Goal: Task Accomplishment & Management: Use online tool/utility

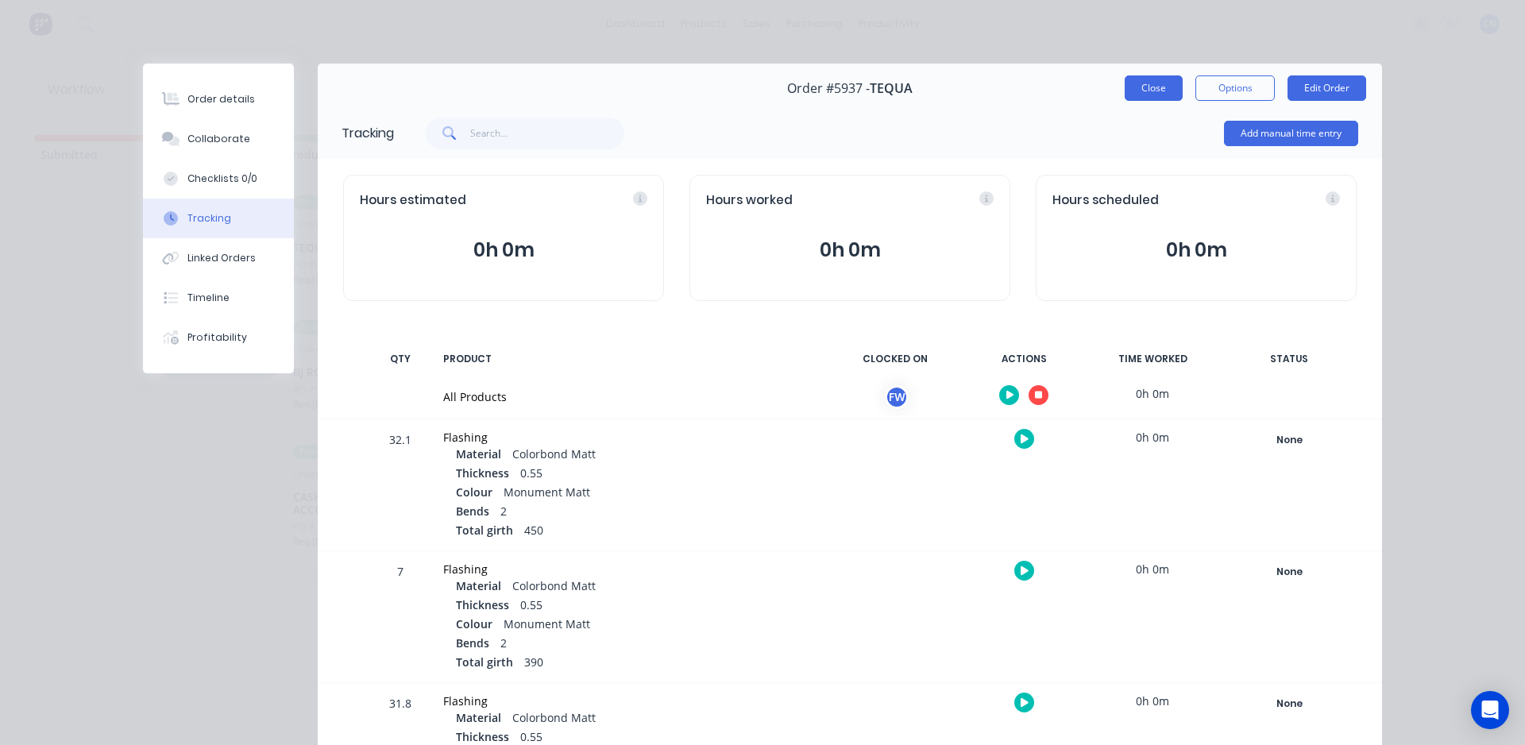
click at [1150, 83] on button "Close" at bounding box center [1154, 87] width 58 height 25
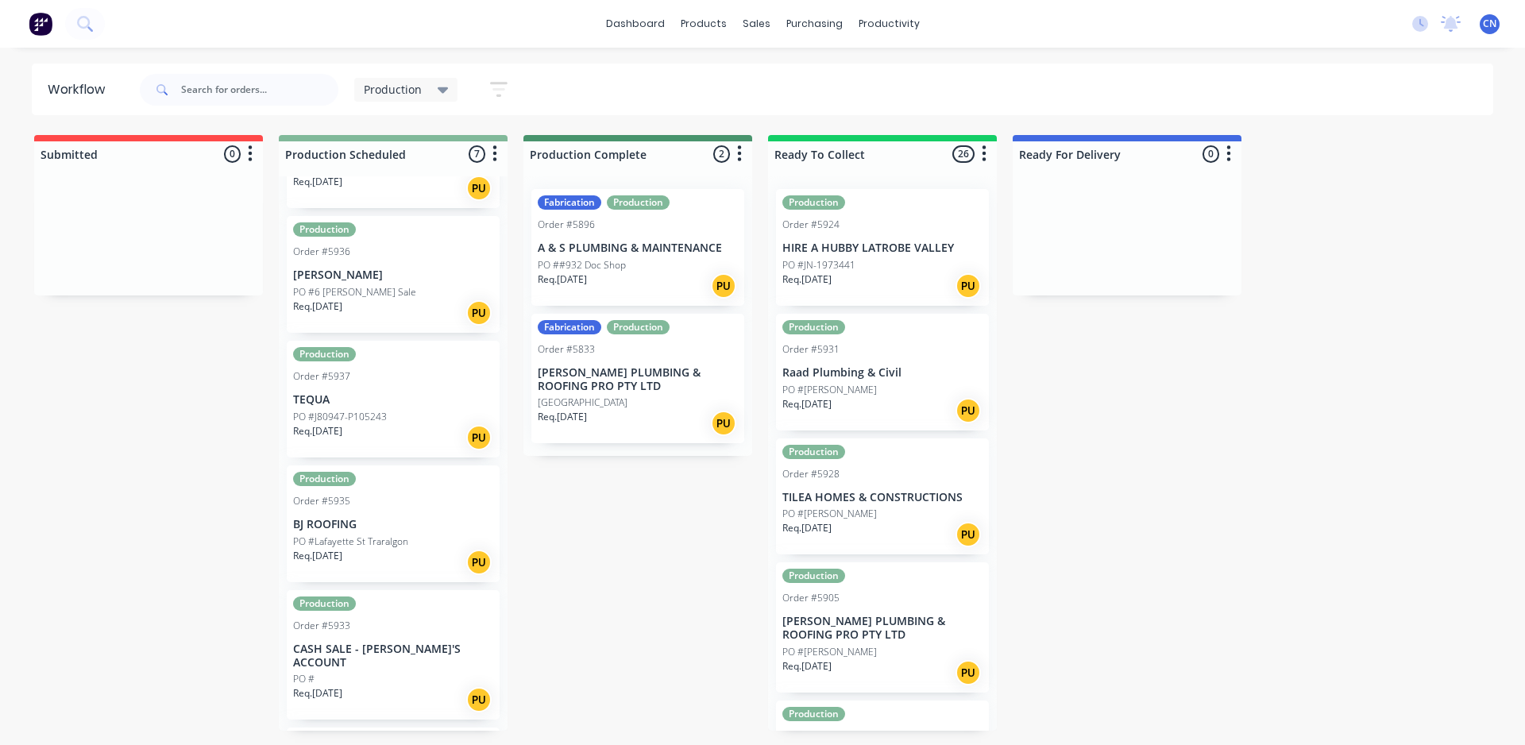
scroll to position [238, 0]
click at [379, 408] on p "PO #J80947-P105243" at bounding box center [340, 414] width 94 height 14
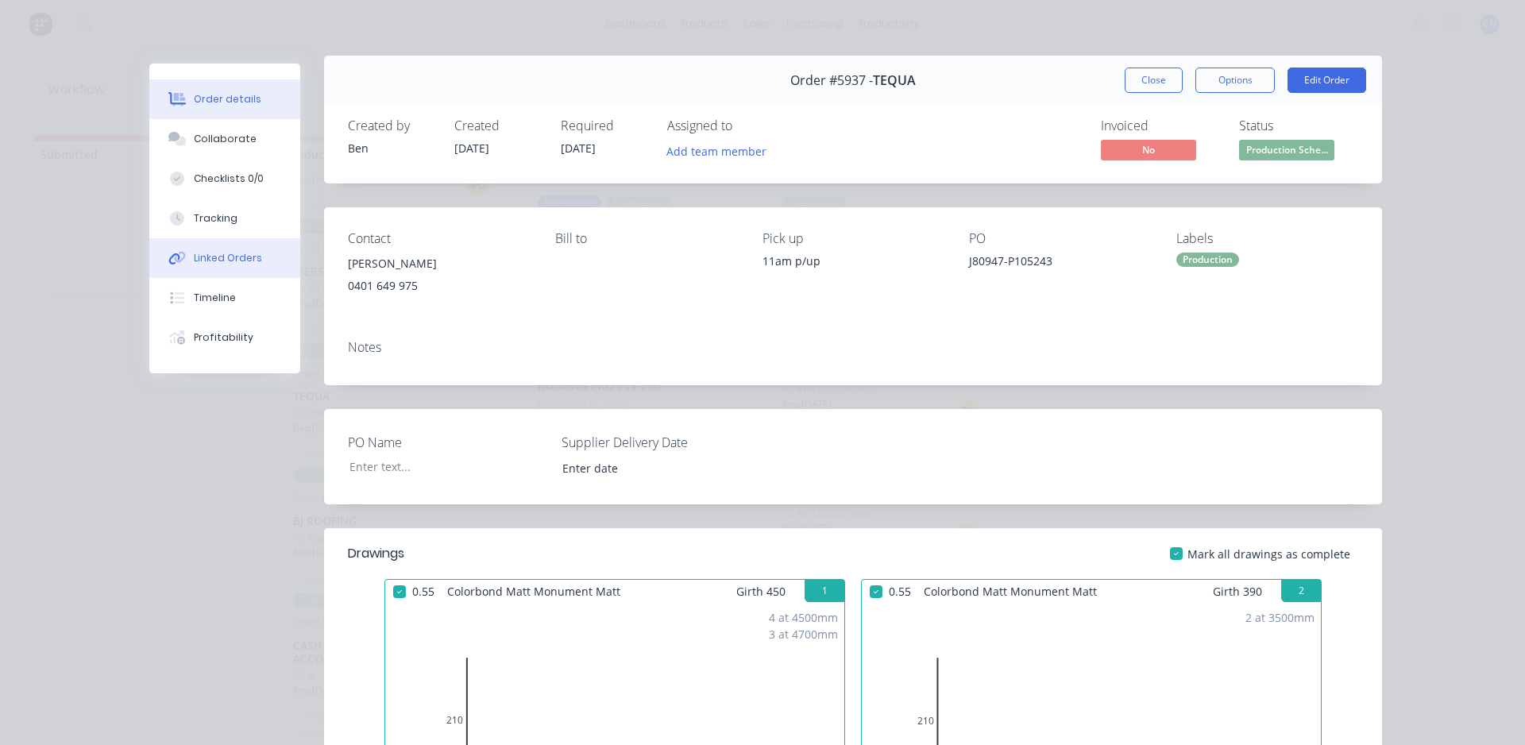
scroll to position [0, 0]
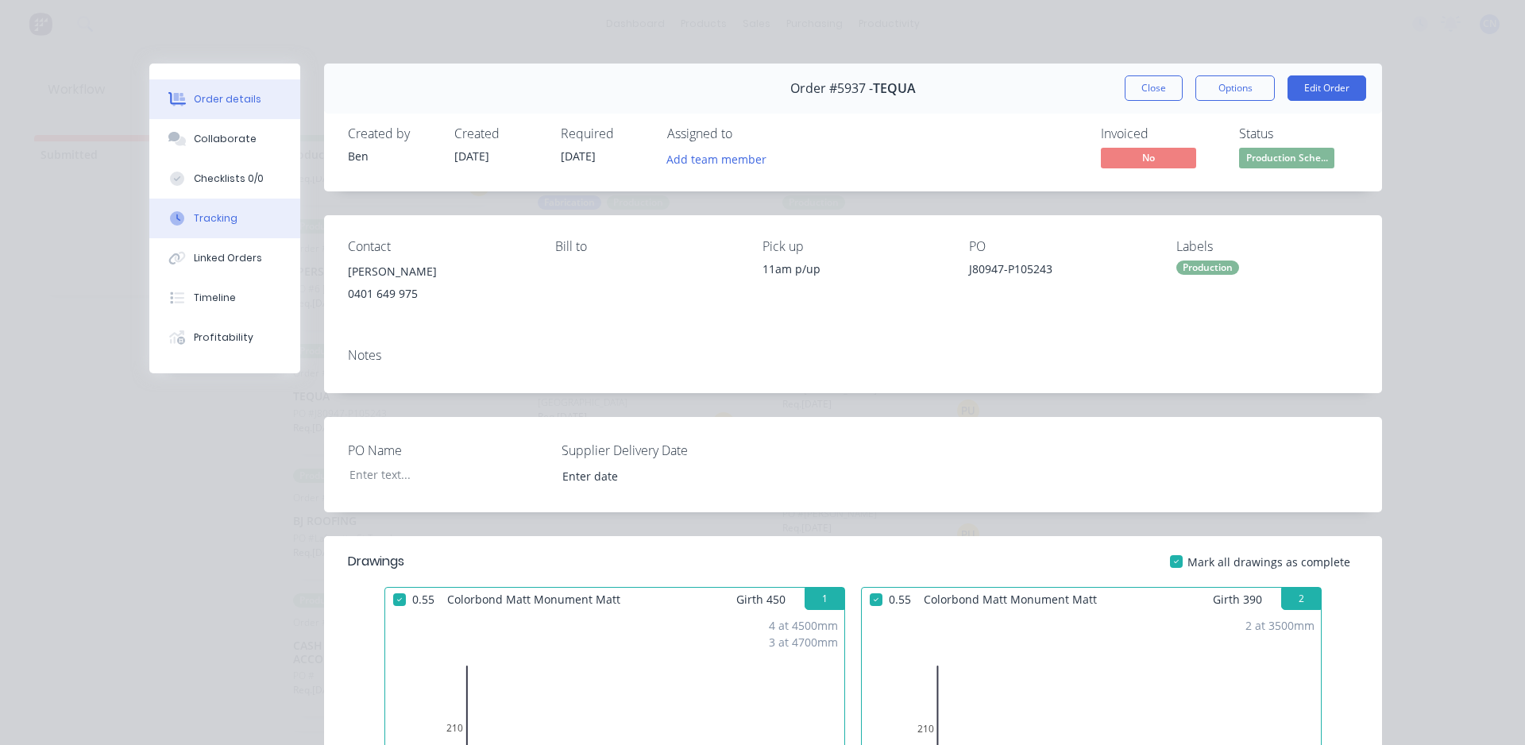
click at [248, 217] on button "Tracking" at bounding box center [224, 219] width 151 height 40
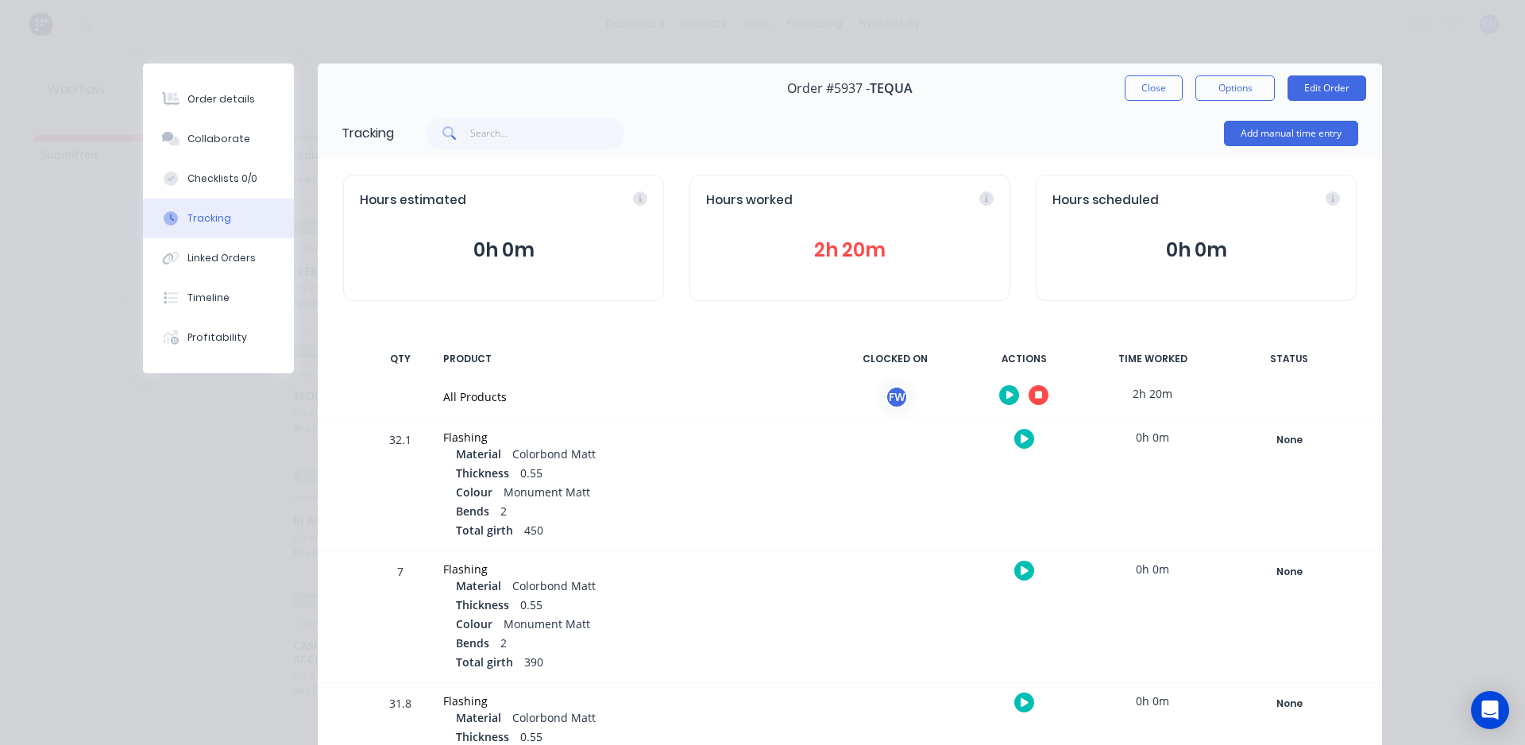
click at [1034, 406] on div at bounding box center [1023, 395] width 119 height 39
click at [1035, 400] on icon "button" at bounding box center [1039, 395] width 8 height 10
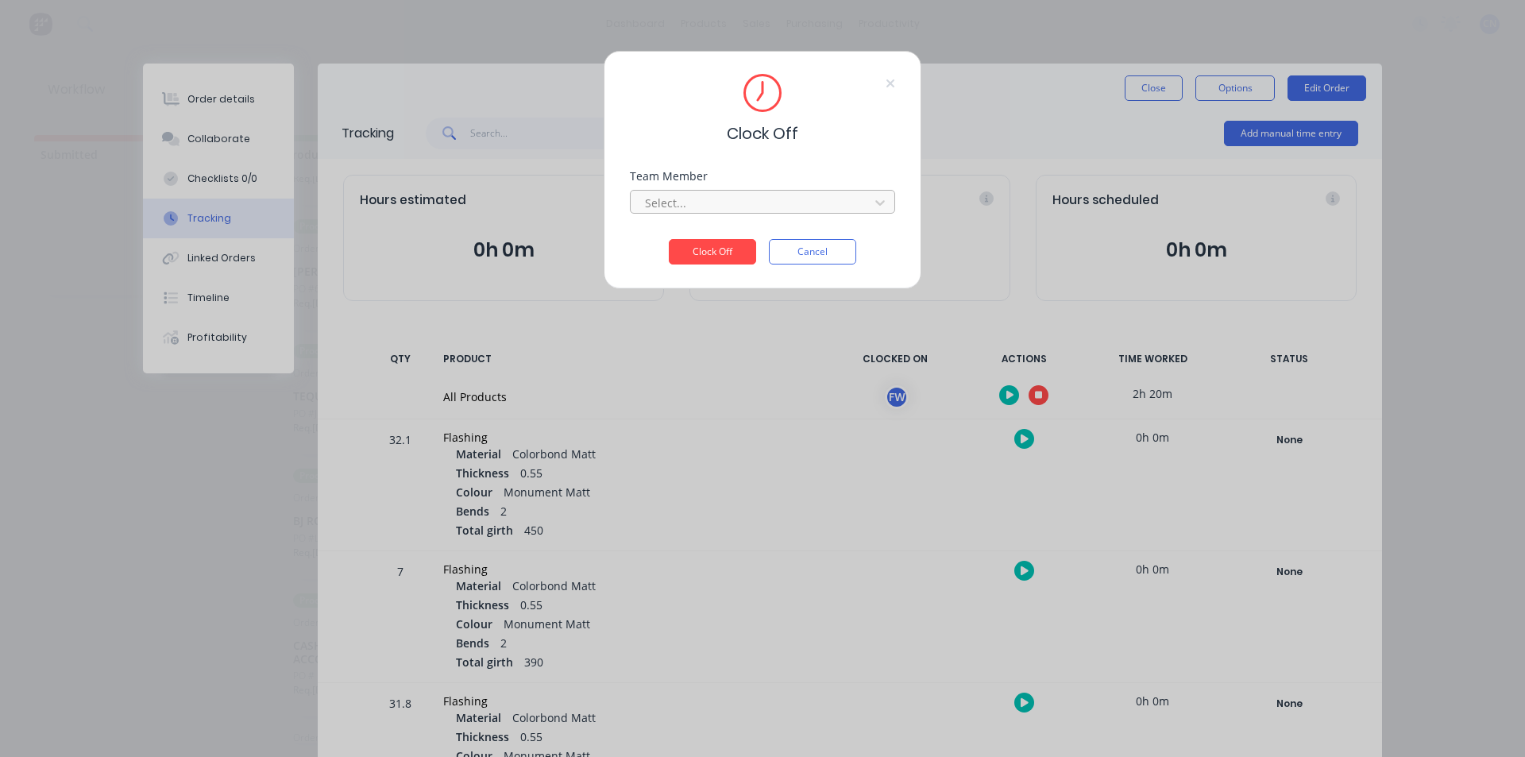
click at [778, 202] on div at bounding box center [753, 203] width 218 height 20
click at [734, 242] on div "Fabrication Workshop" at bounding box center [762, 237] width 265 height 29
click at [723, 260] on button "Clock Off" at bounding box center [712, 251] width 87 height 25
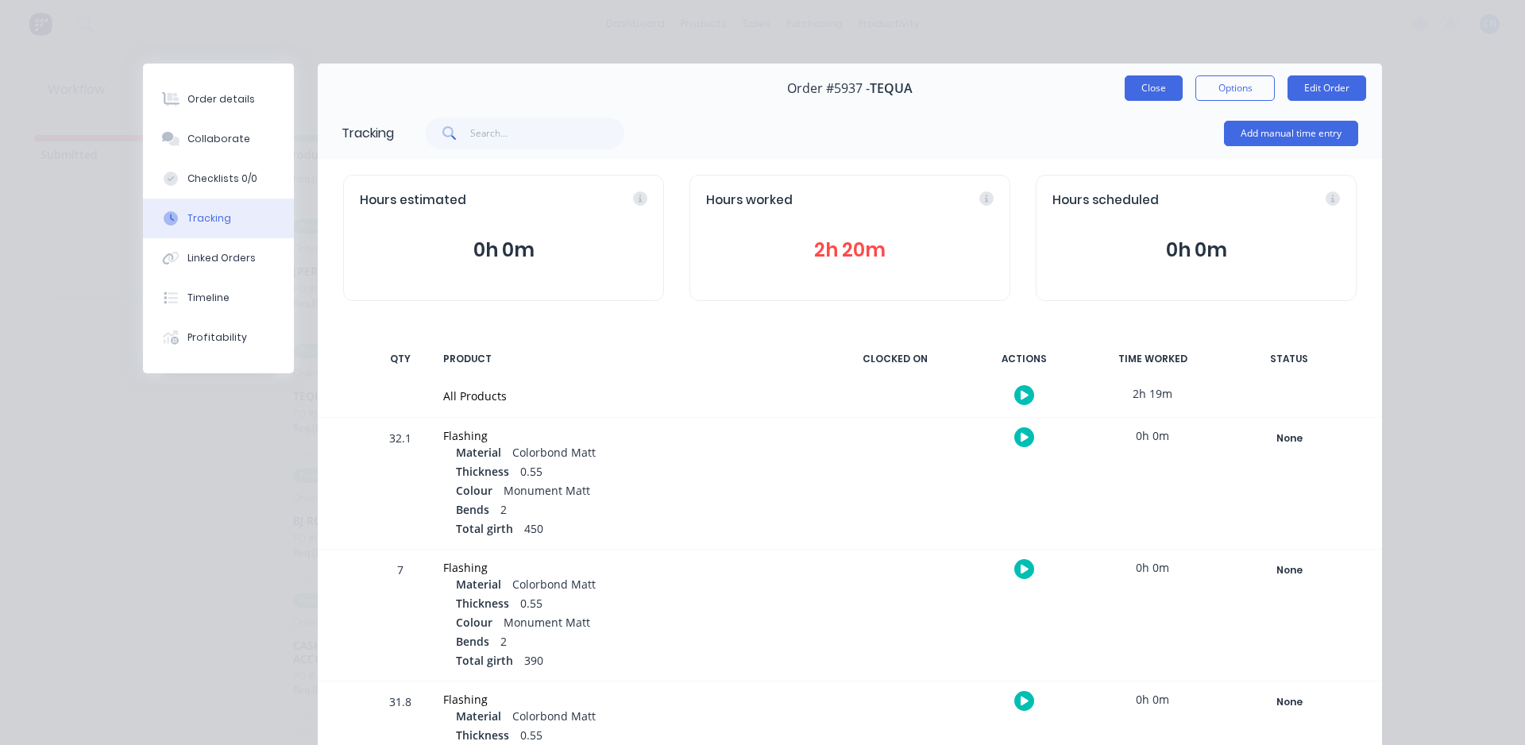
click at [1154, 86] on button "Close" at bounding box center [1154, 87] width 58 height 25
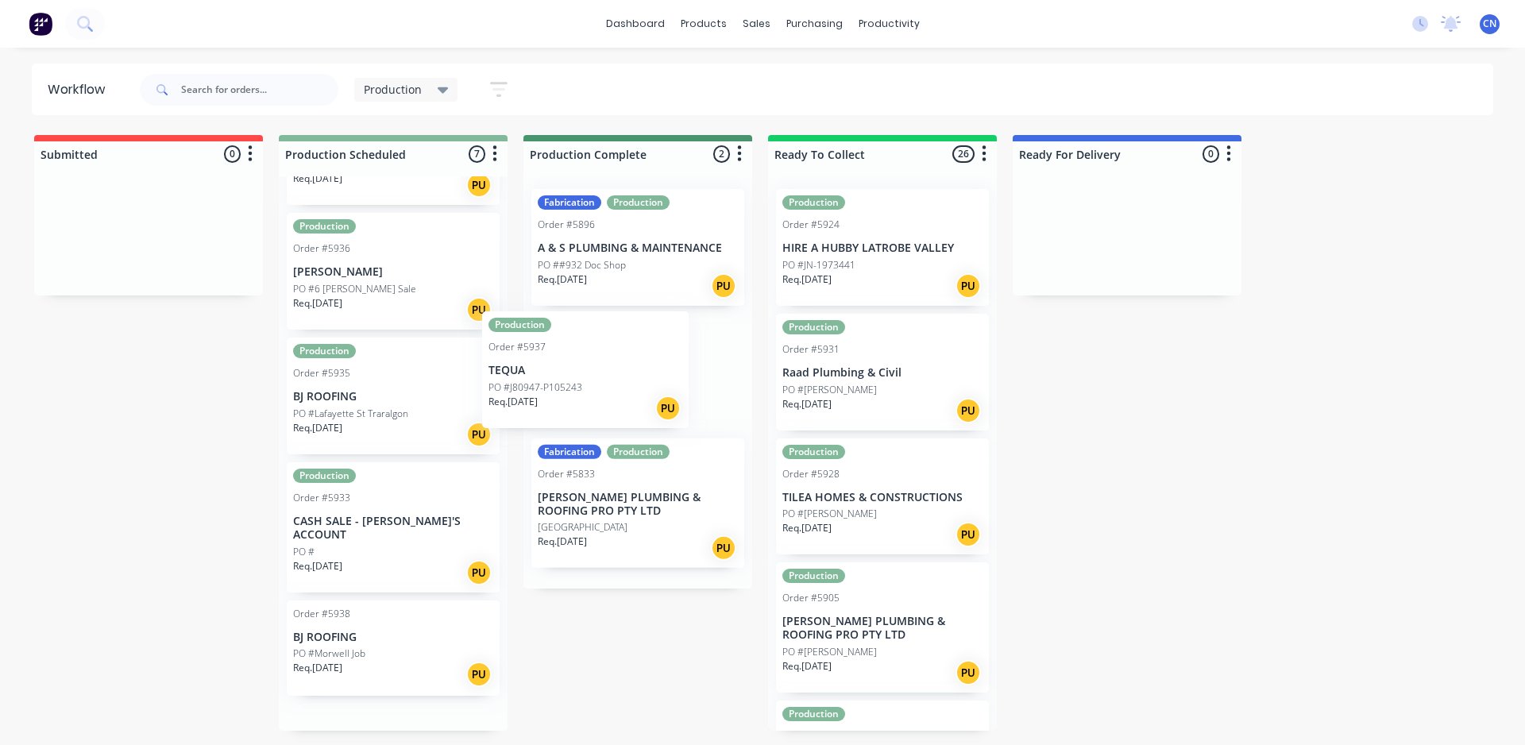
drag, startPoint x: 334, startPoint y: 416, endPoint x: 532, endPoint y: 389, distance: 199.6
click at [532, 389] on div "Submitted 0 Summaries Total order value Invoiced to date To be invoiced Product…" at bounding box center [1197, 433] width 2419 height 596
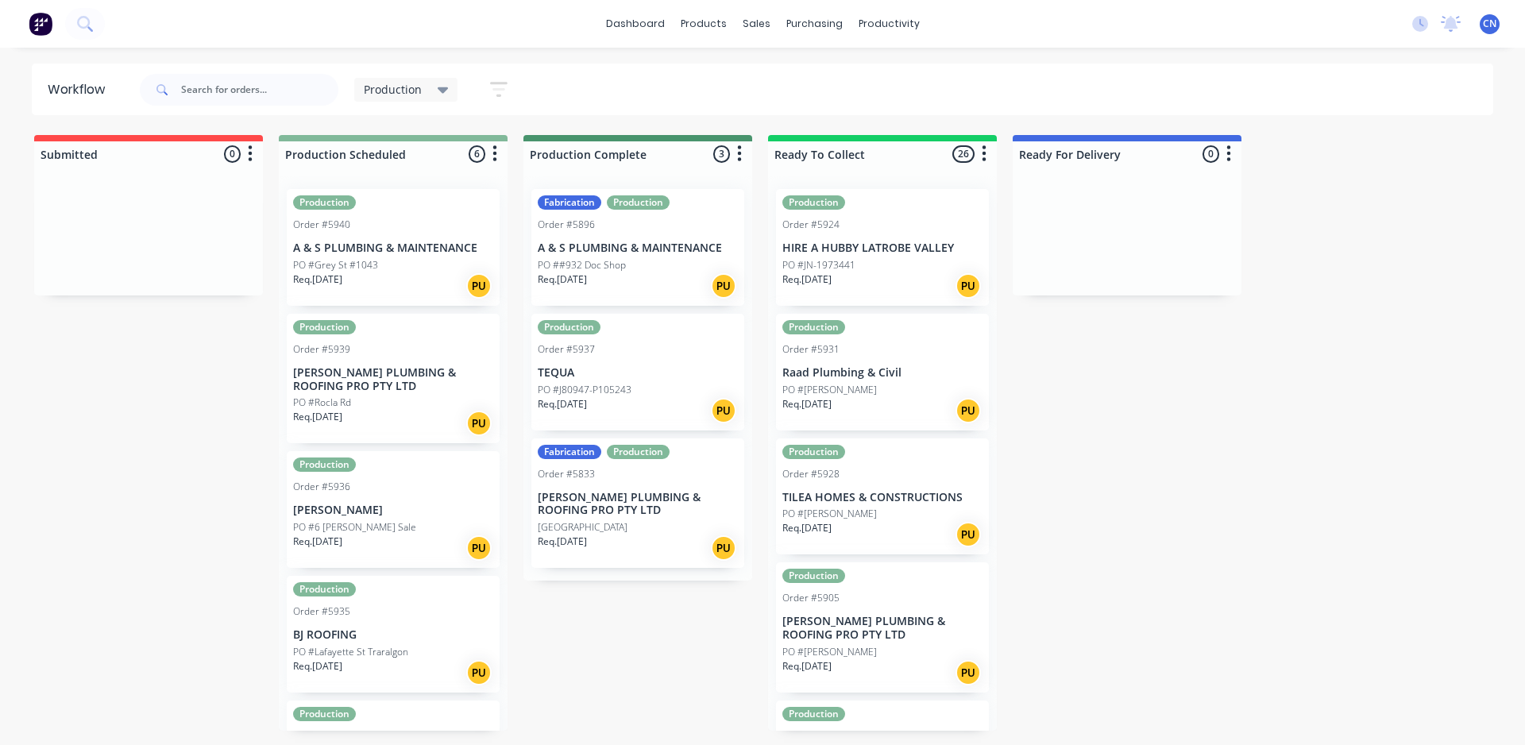
click at [312, 261] on p "PO #Grey St #1043" at bounding box center [335, 265] width 85 height 14
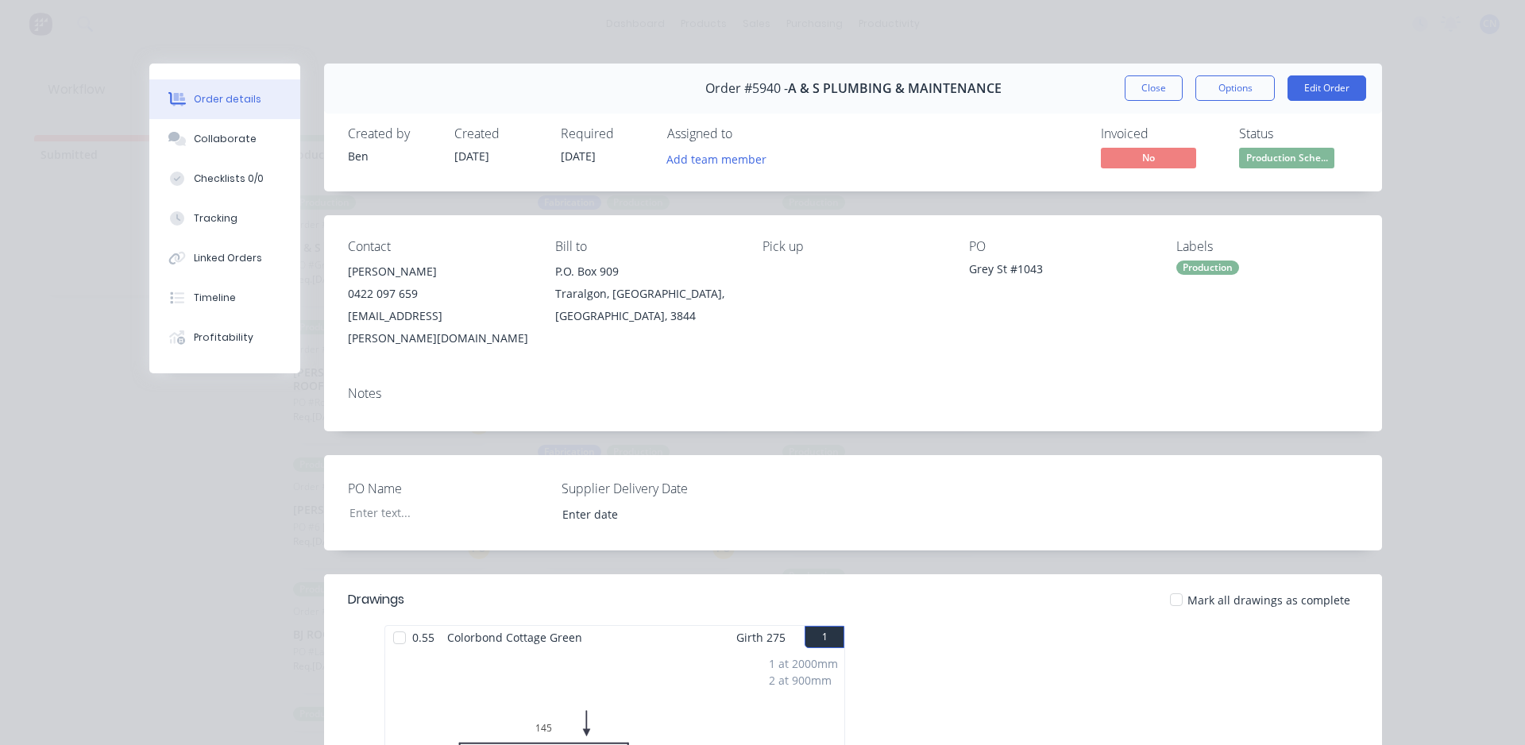
scroll to position [79, 0]
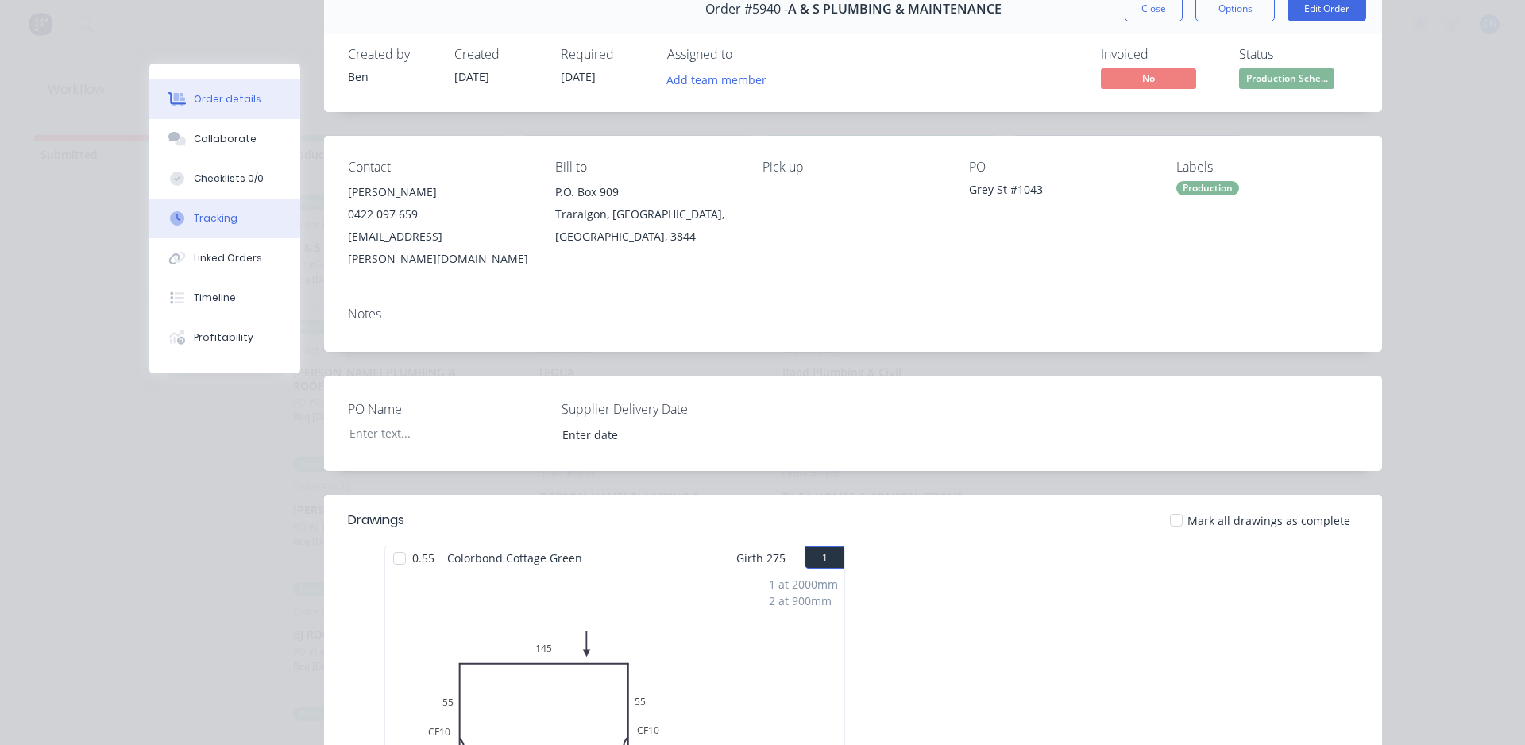
click at [237, 205] on button "Tracking" at bounding box center [224, 219] width 151 height 40
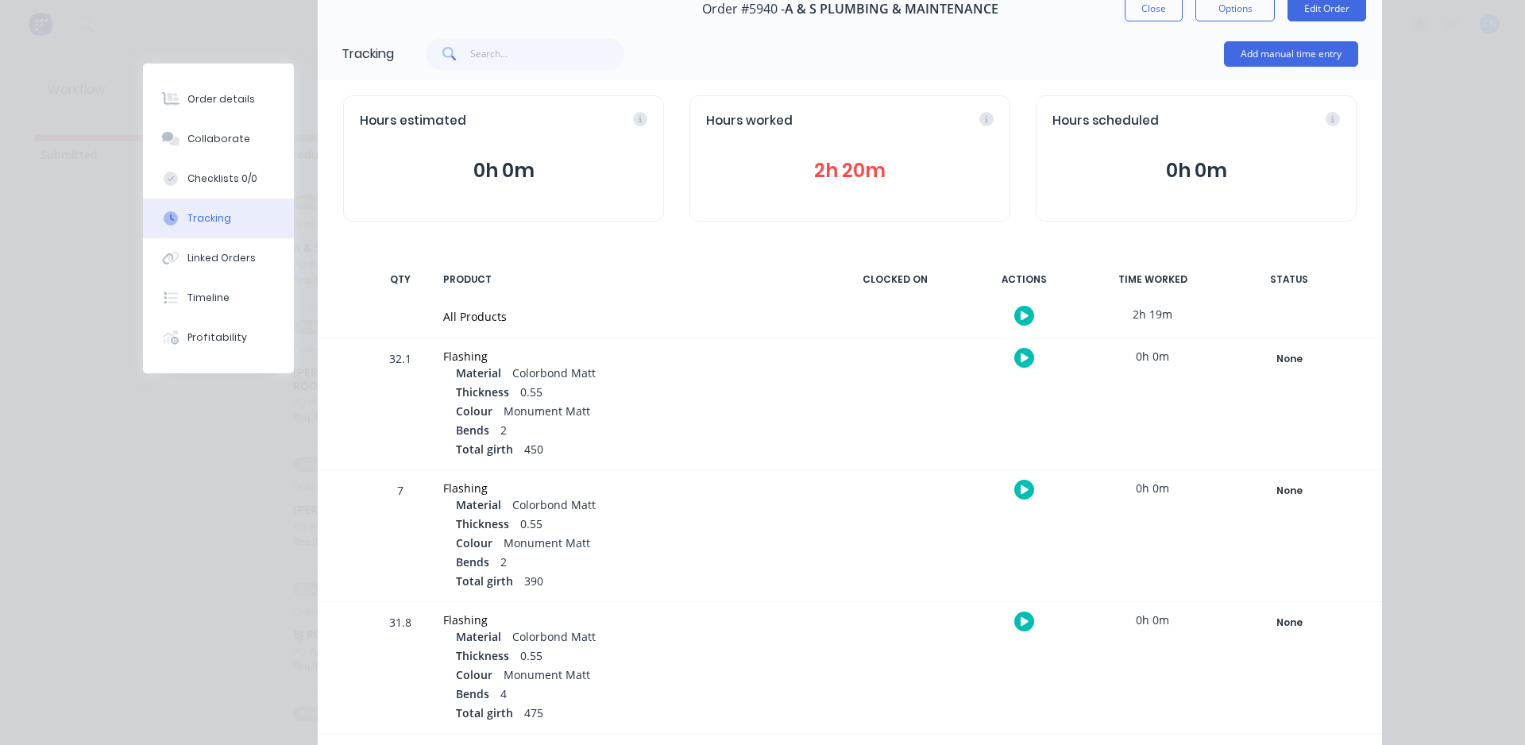
scroll to position [0, 0]
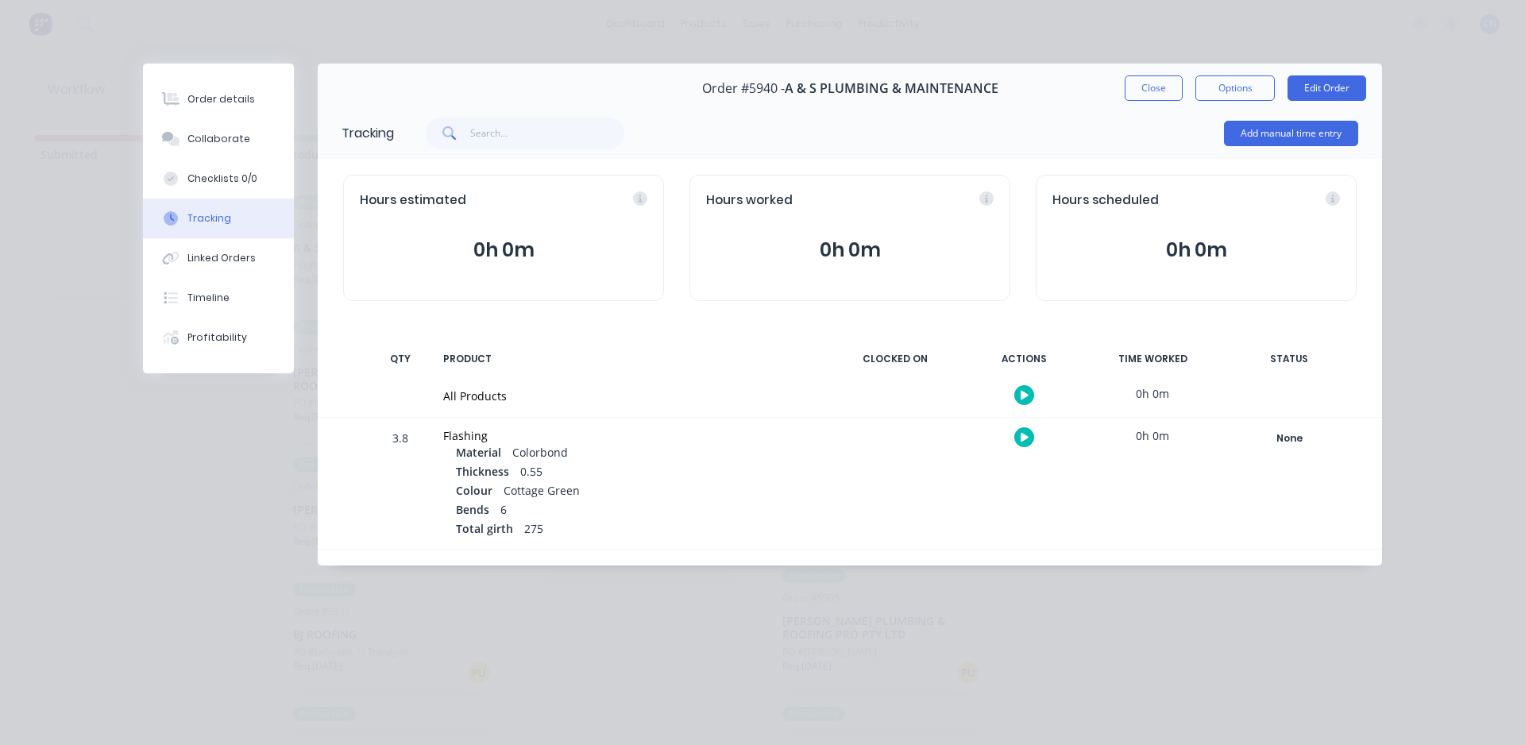
click at [1022, 396] on icon "button" at bounding box center [1025, 395] width 8 height 9
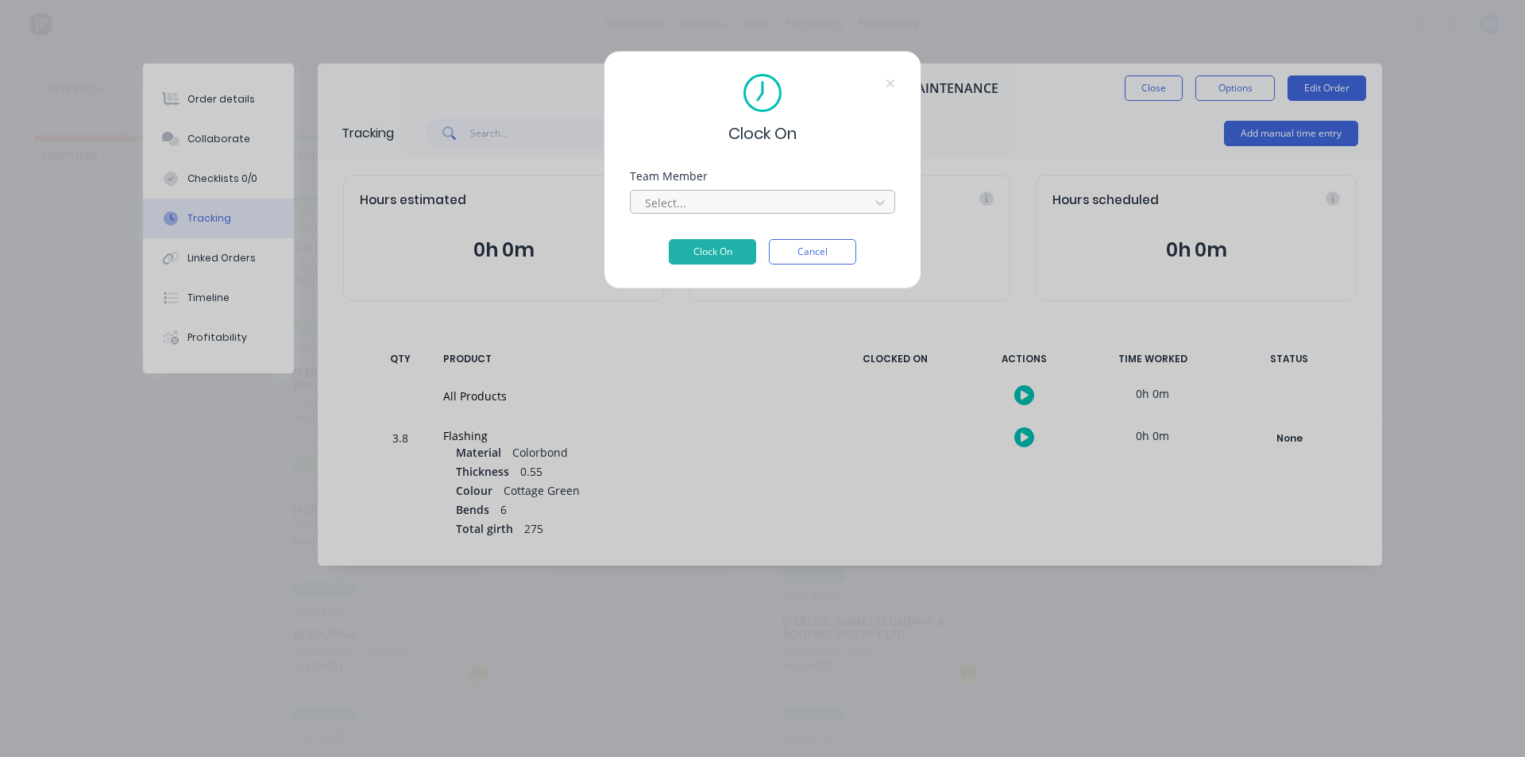
click at [694, 197] on div at bounding box center [753, 203] width 218 height 20
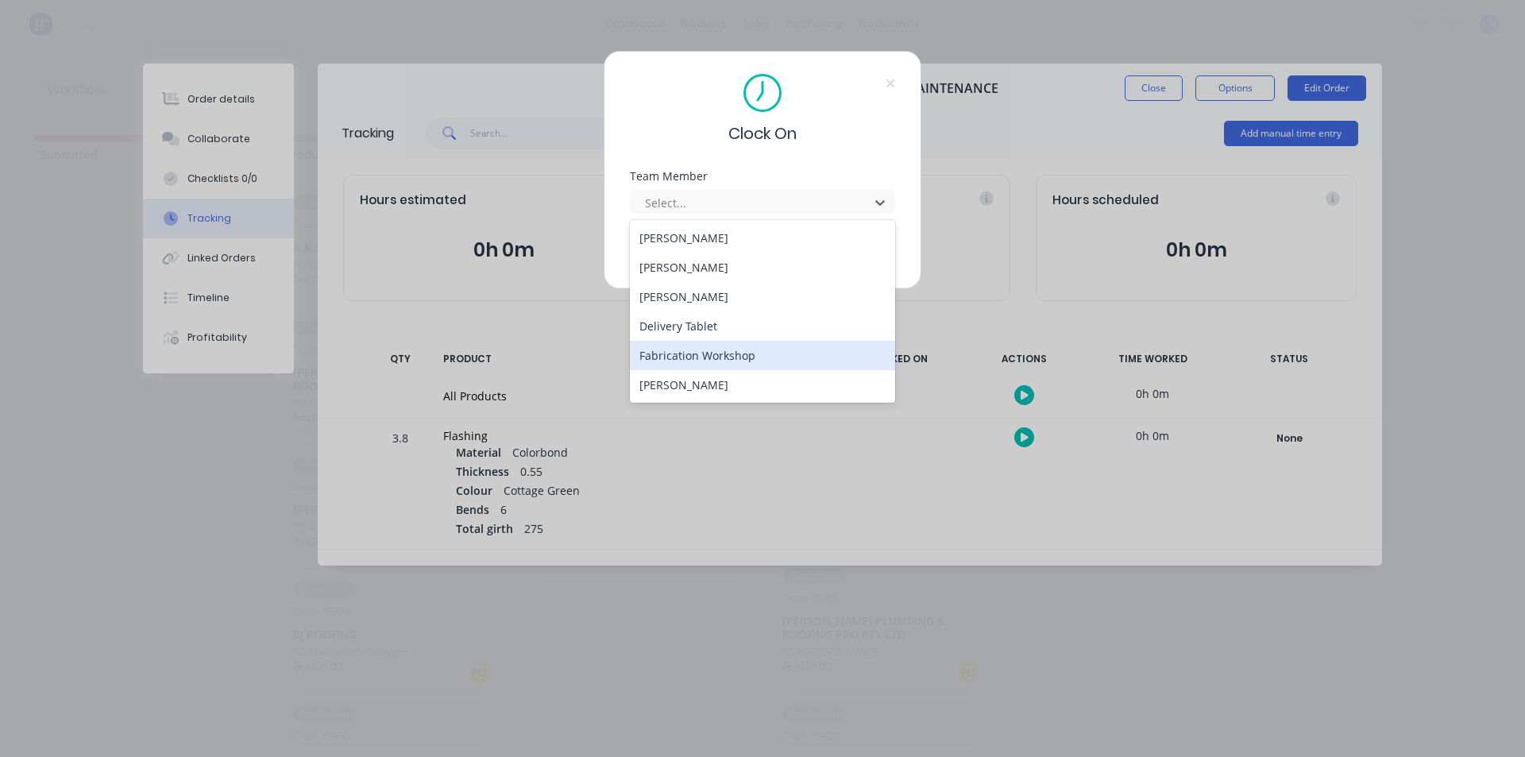
click at [719, 353] on div "Fabrication Workshop" at bounding box center [762, 355] width 265 height 29
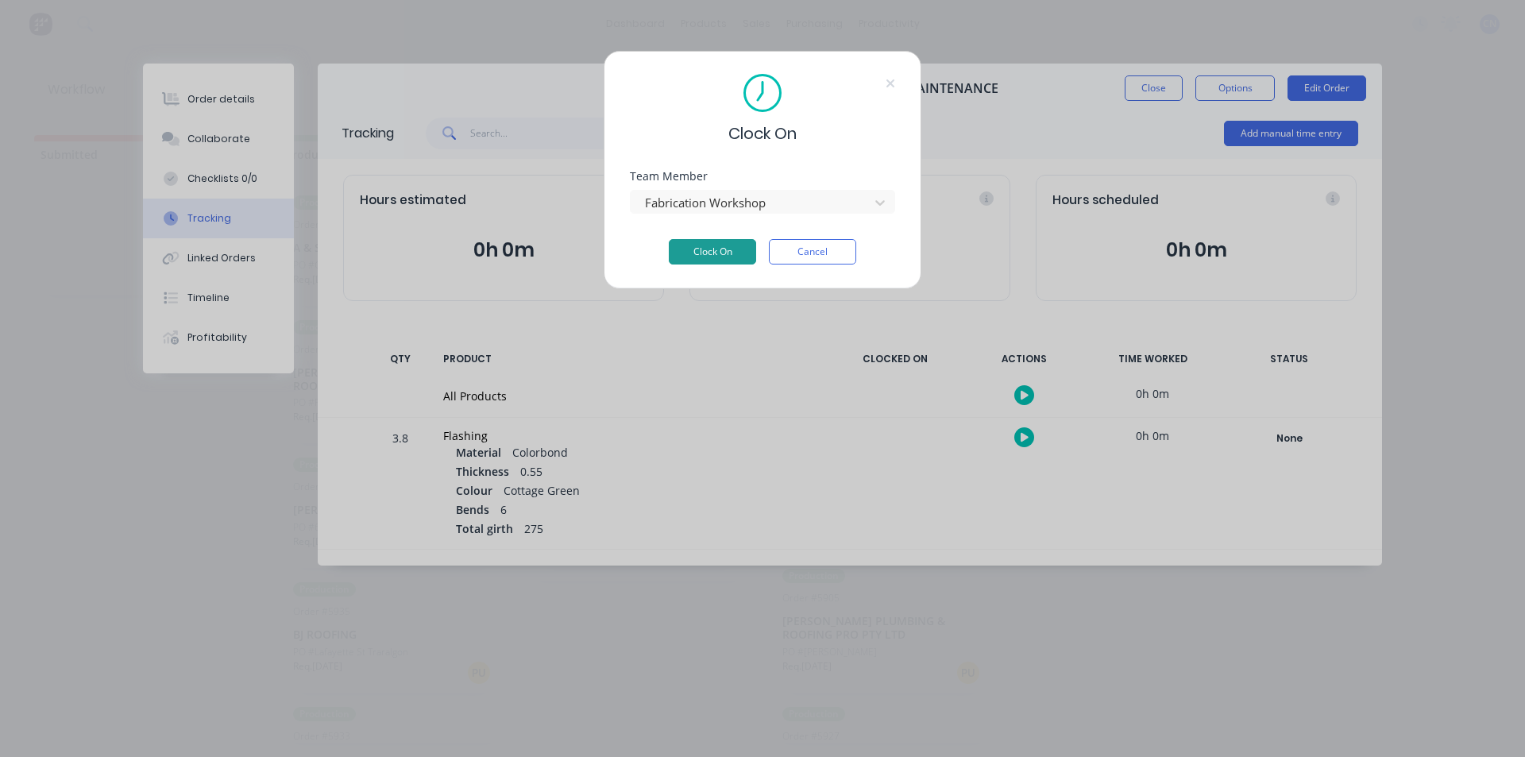
click at [713, 251] on button "Clock On" at bounding box center [712, 251] width 87 height 25
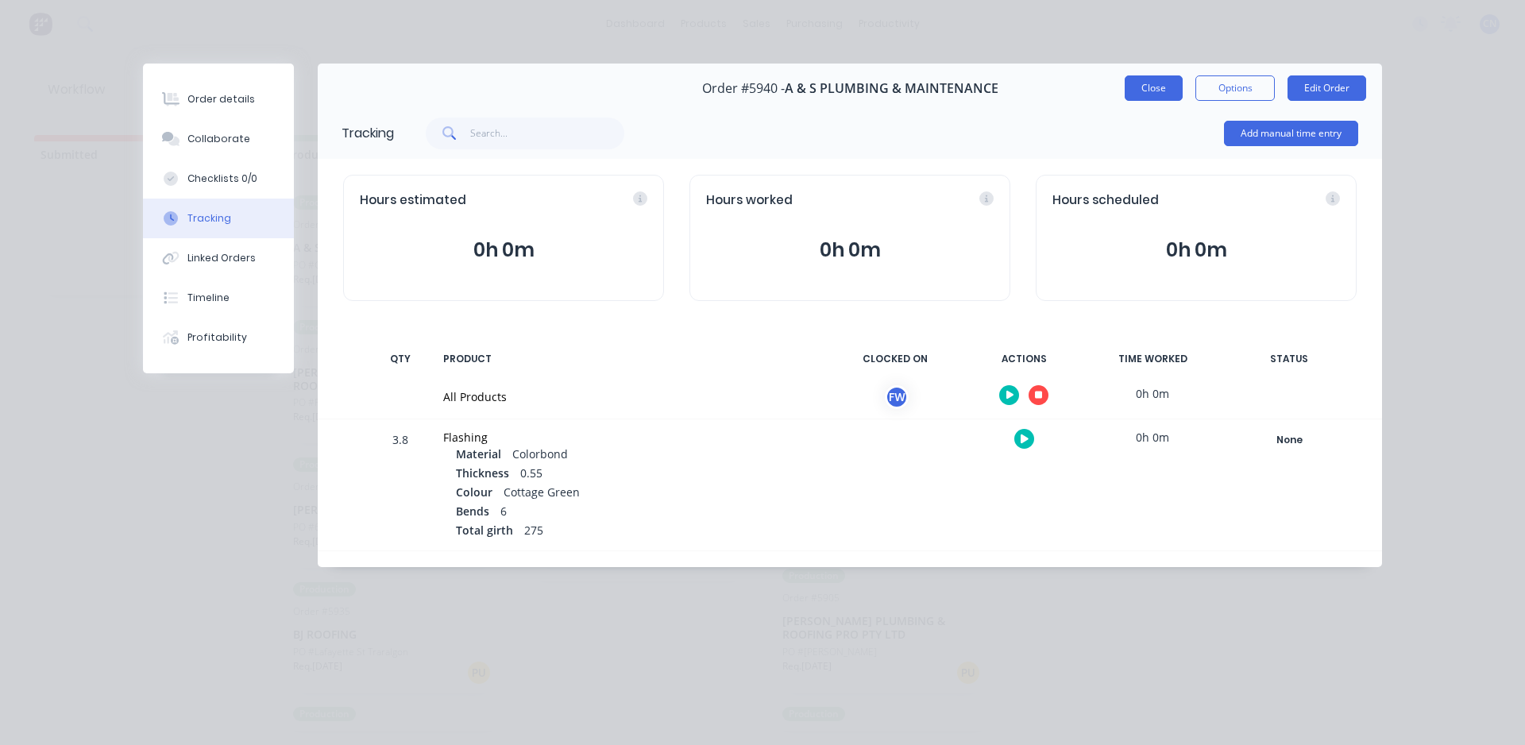
click at [1153, 76] on button "Close" at bounding box center [1154, 87] width 58 height 25
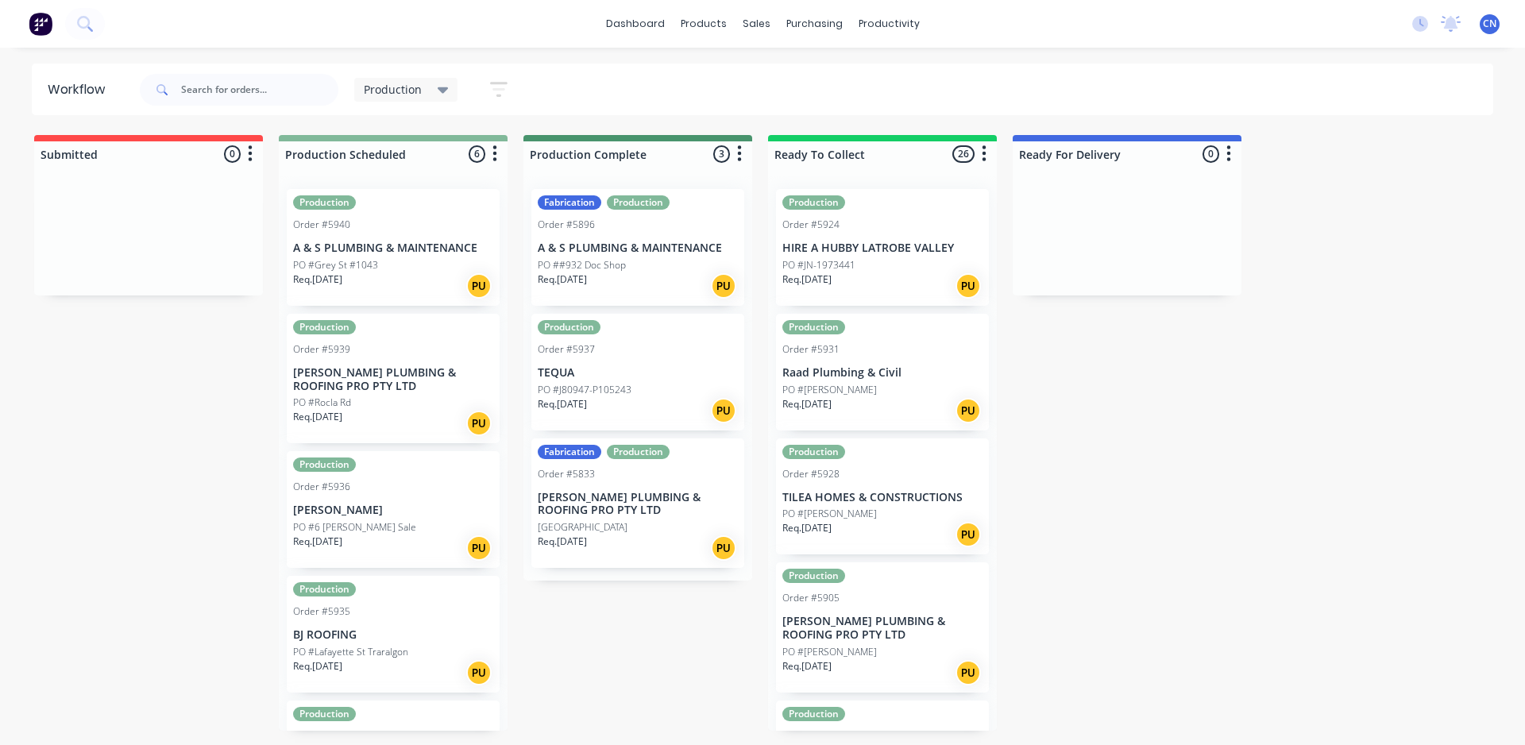
click at [392, 282] on div "Req. [DATE] PU" at bounding box center [393, 286] width 200 height 27
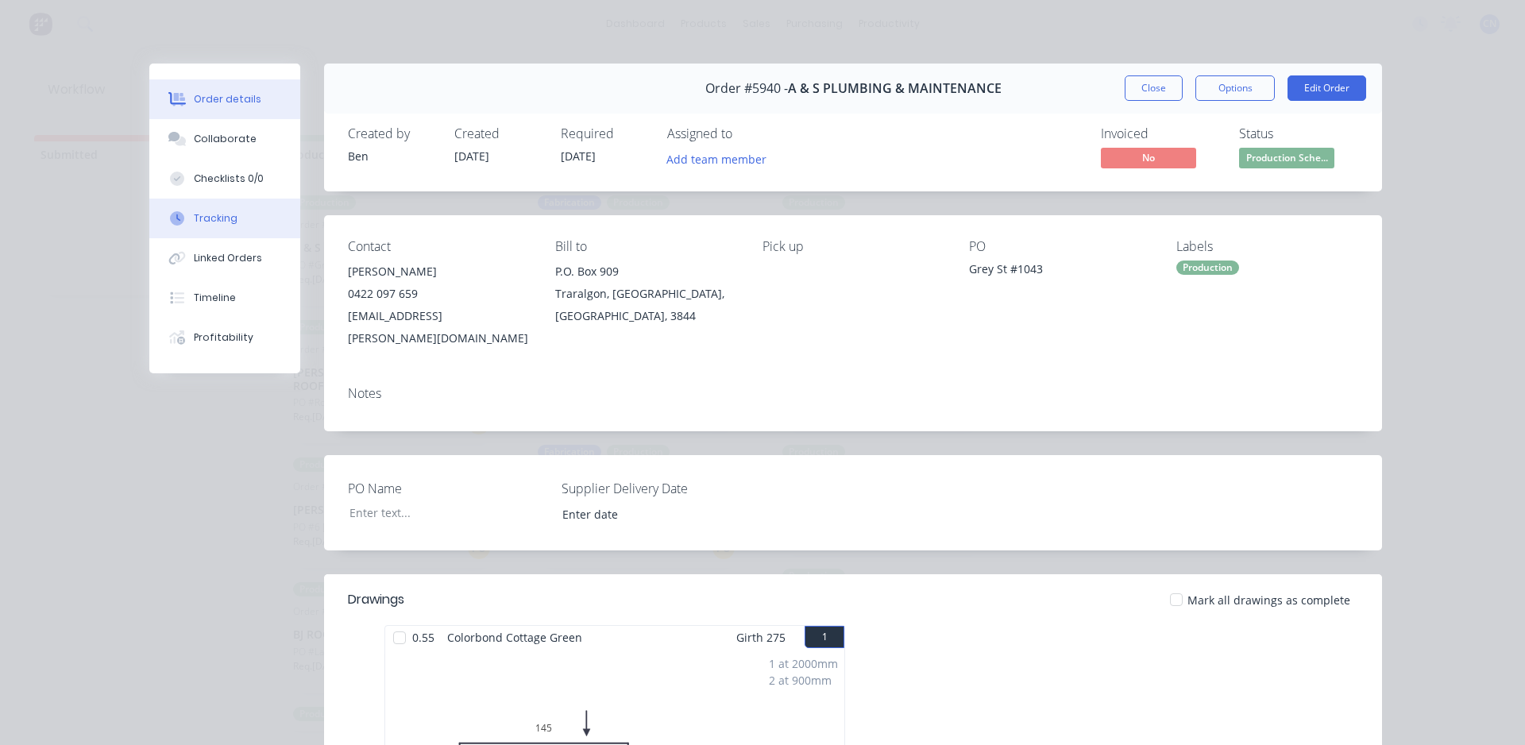
click at [222, 232] on button "Tracking" at bounding box center [224, 219] width 151 height 40
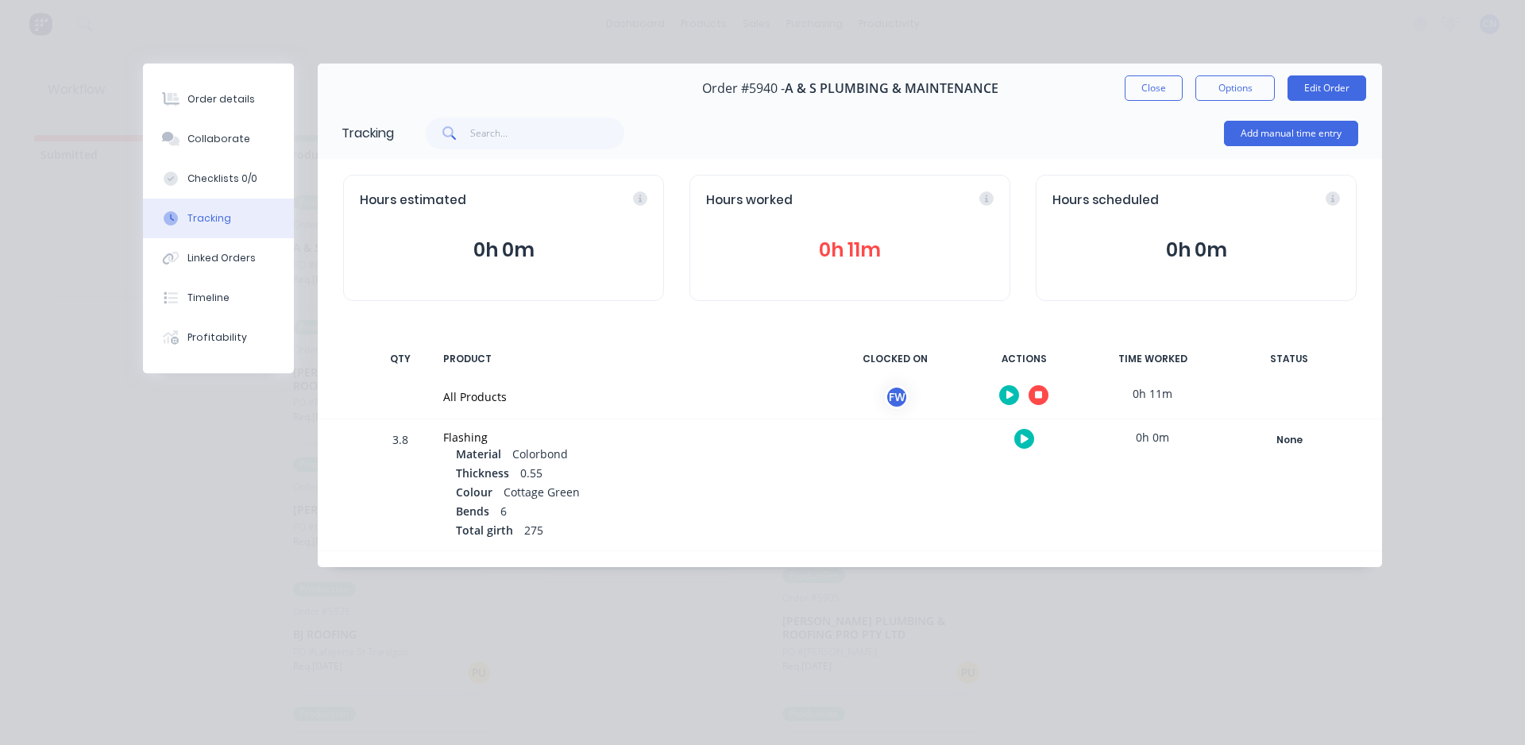
click at [1034, 392] on button "button" at bounding box center [1039, 395] width 20 height 20
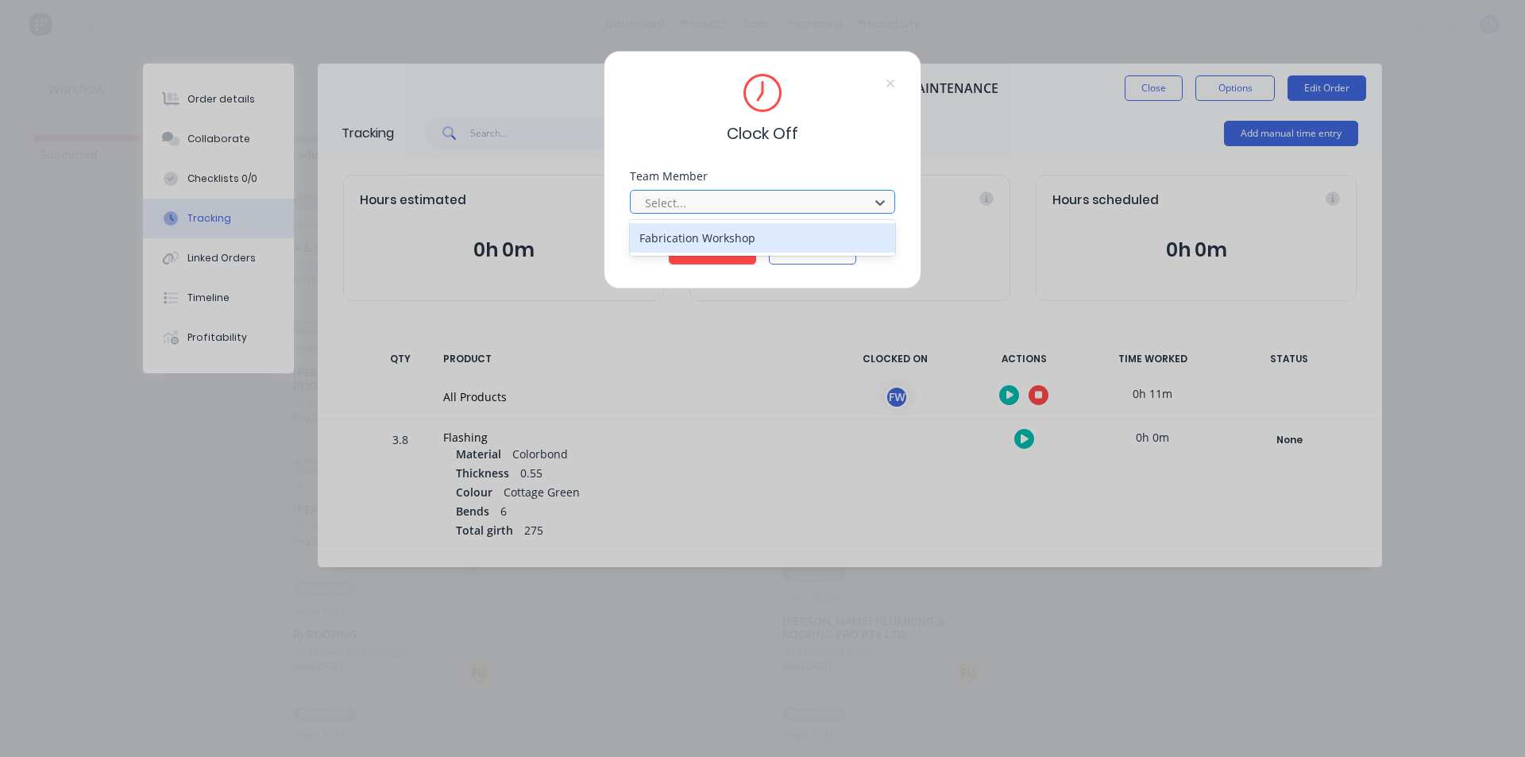
click at [801, 201] on div at bounding box center [753, 203] width 218 height 20
click at [772, 237] on div "Fabrication Workshop" at bounding box center [762, 237] width 265 height 29
click at [693, 252] on button "Clock Off" at bounding box center [712, 251] width 87 height 25
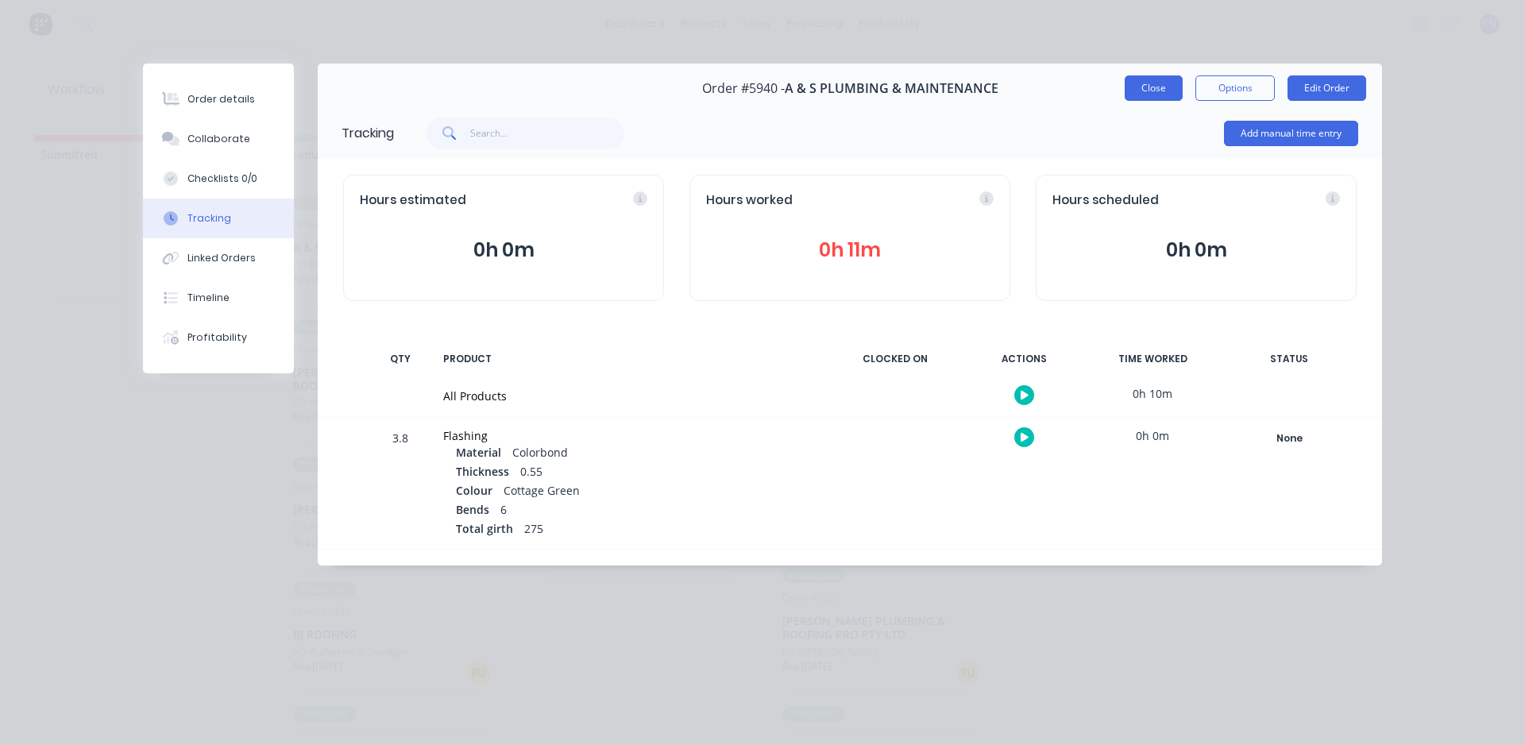
click at [1144, 90] on button "Close" at bounding box center [1154, 87] width 58 height 25
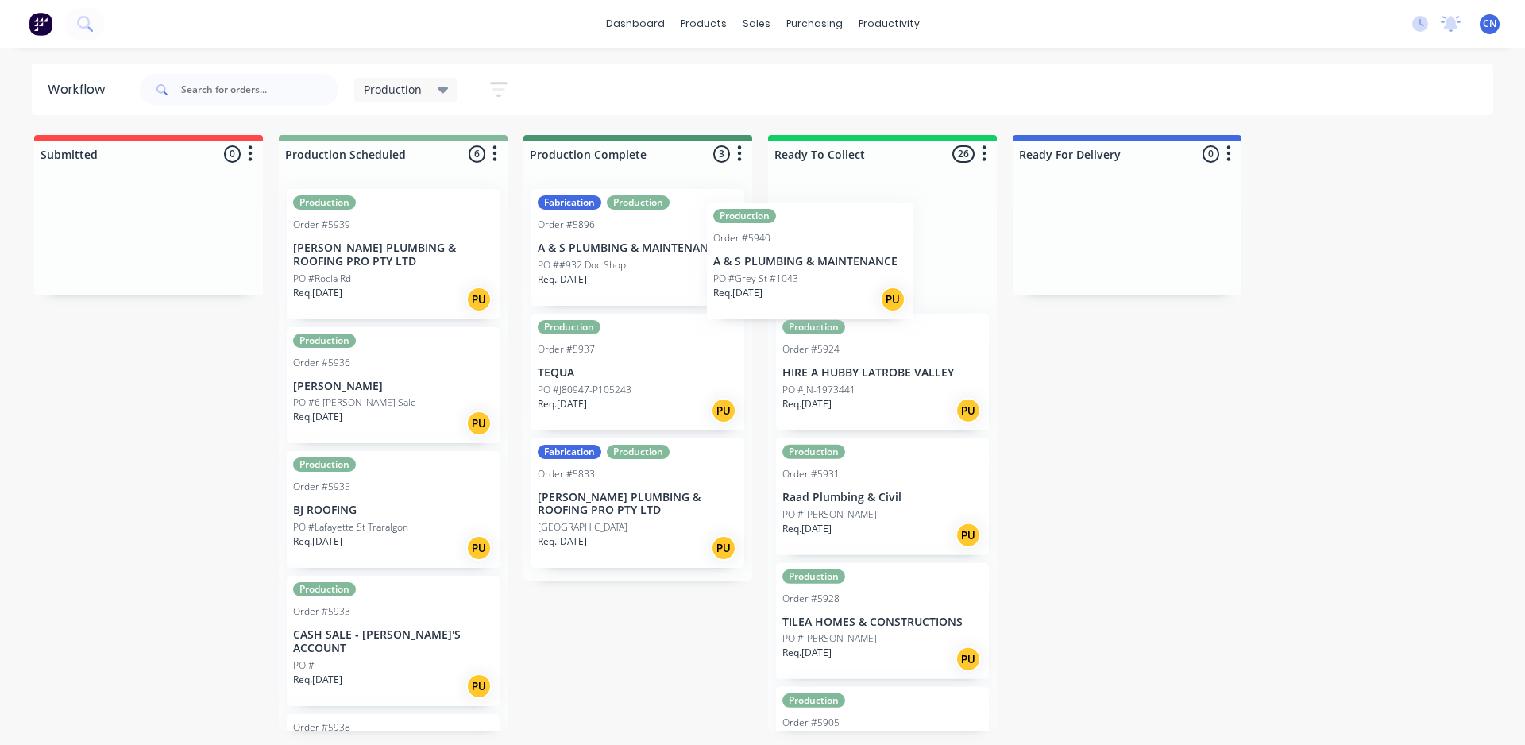
drag, startPoint x: 373, startPoint y: 212, endPoint x: 803, endPoint y: 230, distance: 430.2
click at [803, 230] on div "Submitted 0 Summaries Total order value Invoiced to date To be invoiced Product…" at bounding box center [1197, 433] width 2419 height 596
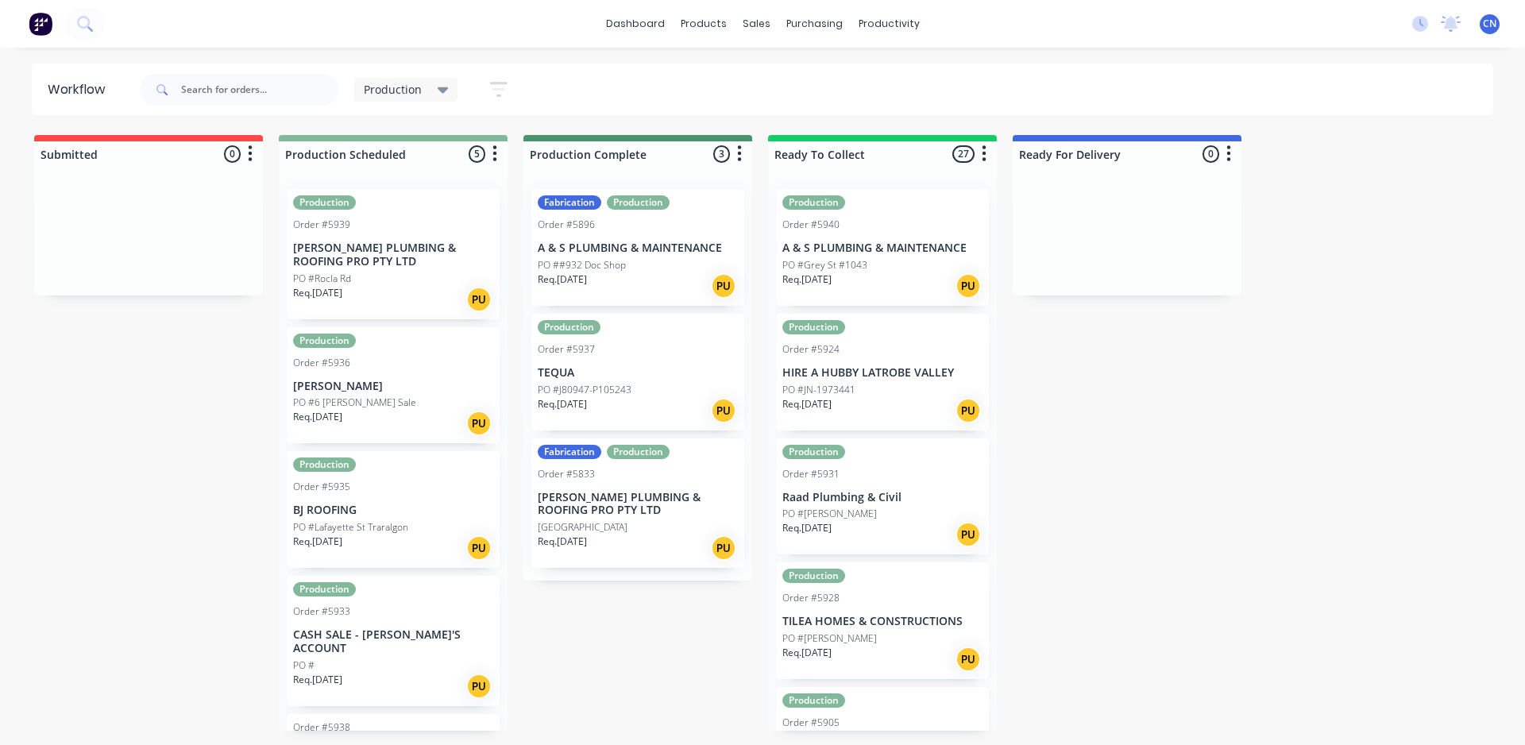
scroll to position [66, 0]
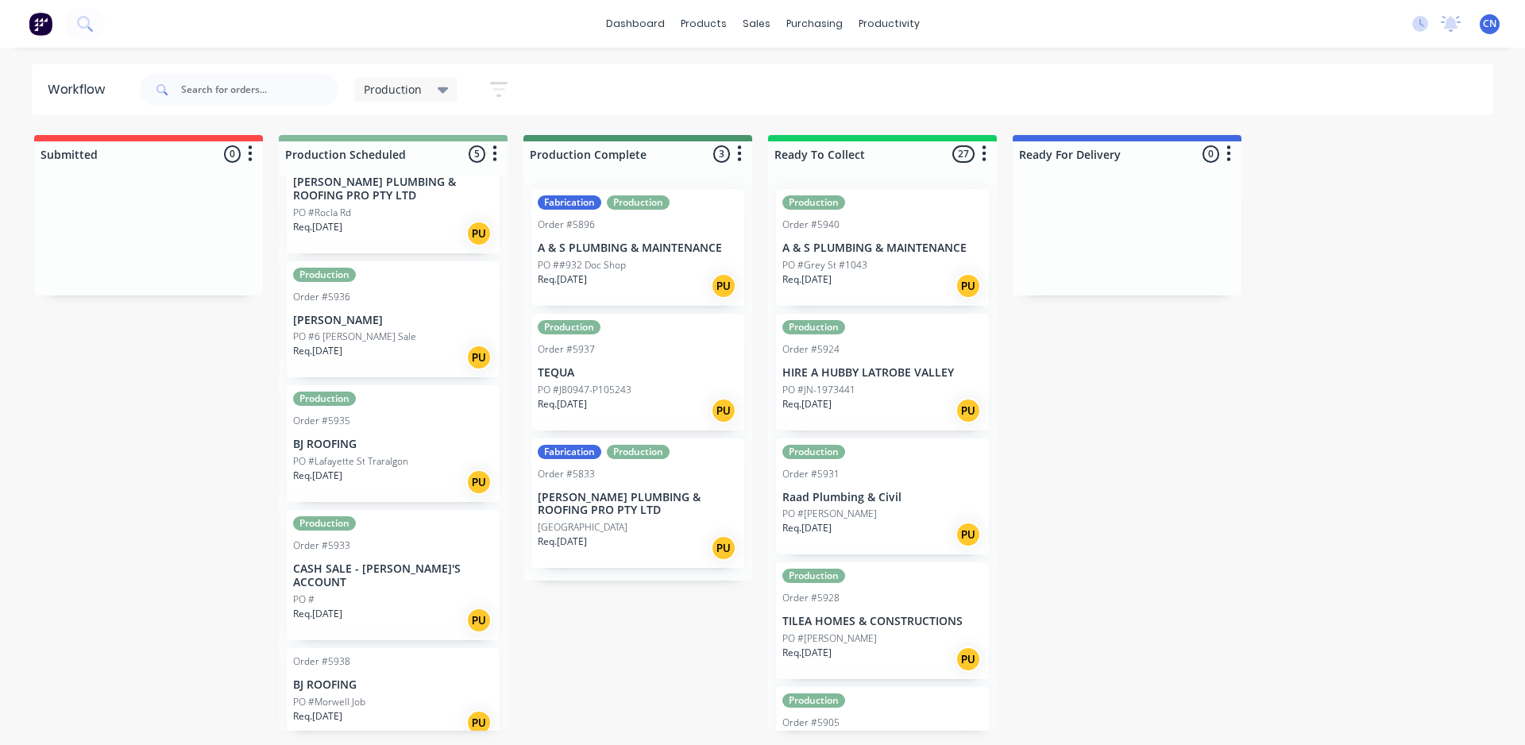
click at [361, 593] on div "PO #" at bounding box center [393, 600] width 200 height 14
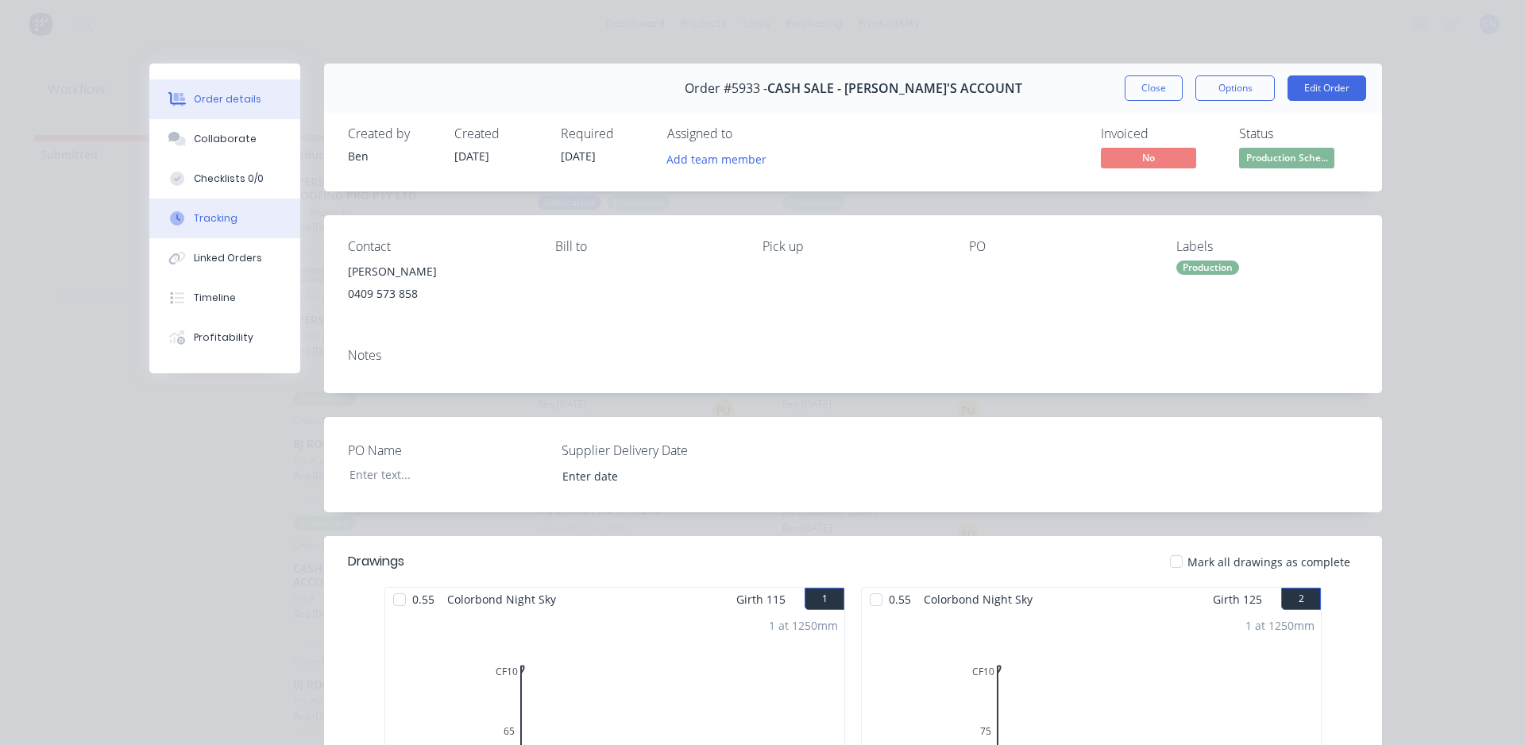
click at [199, 228] on button "Tracking" at bounding box center [224, 219] width 151 height 40
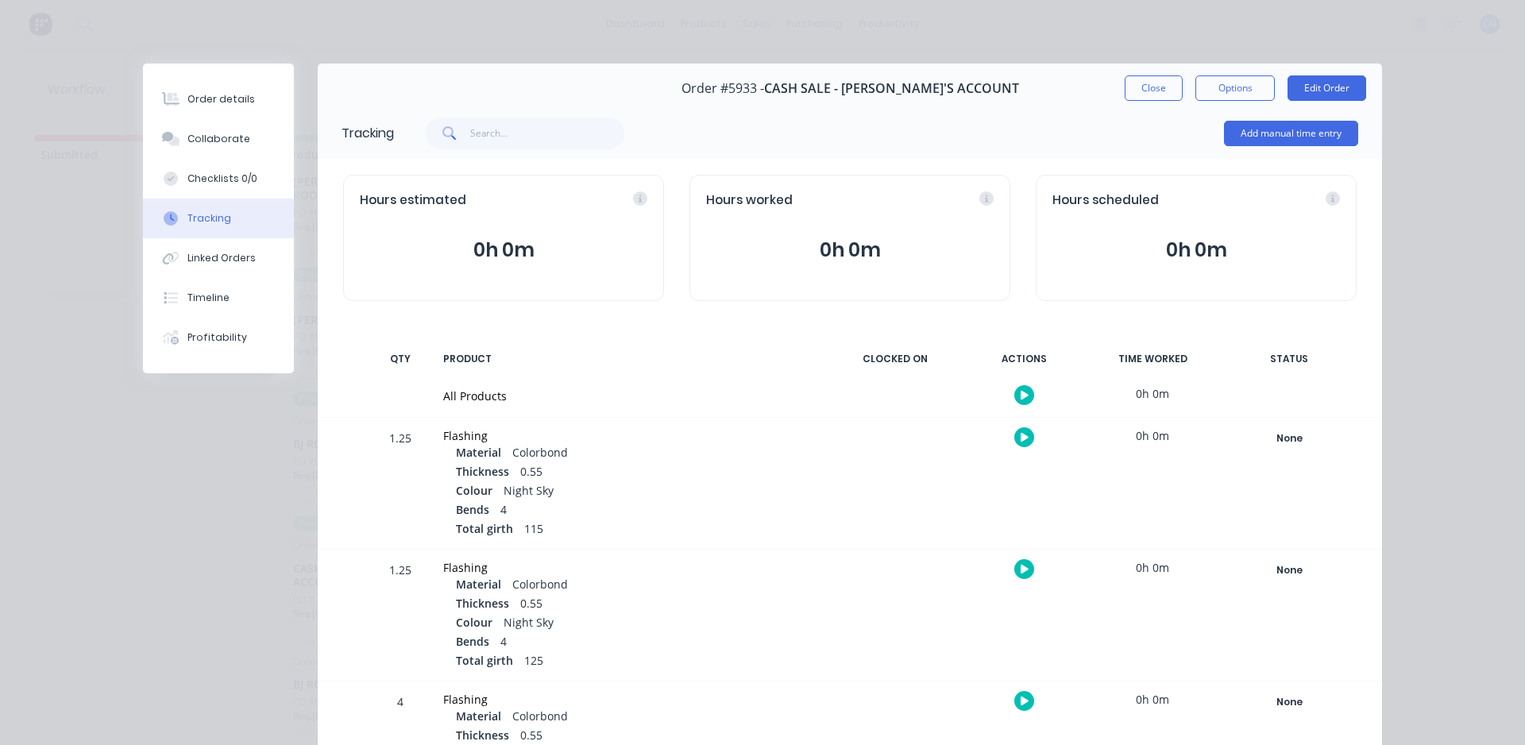
click at [1015, 396] on button "button" at bounding box center [1025, 395] width 20 height 20
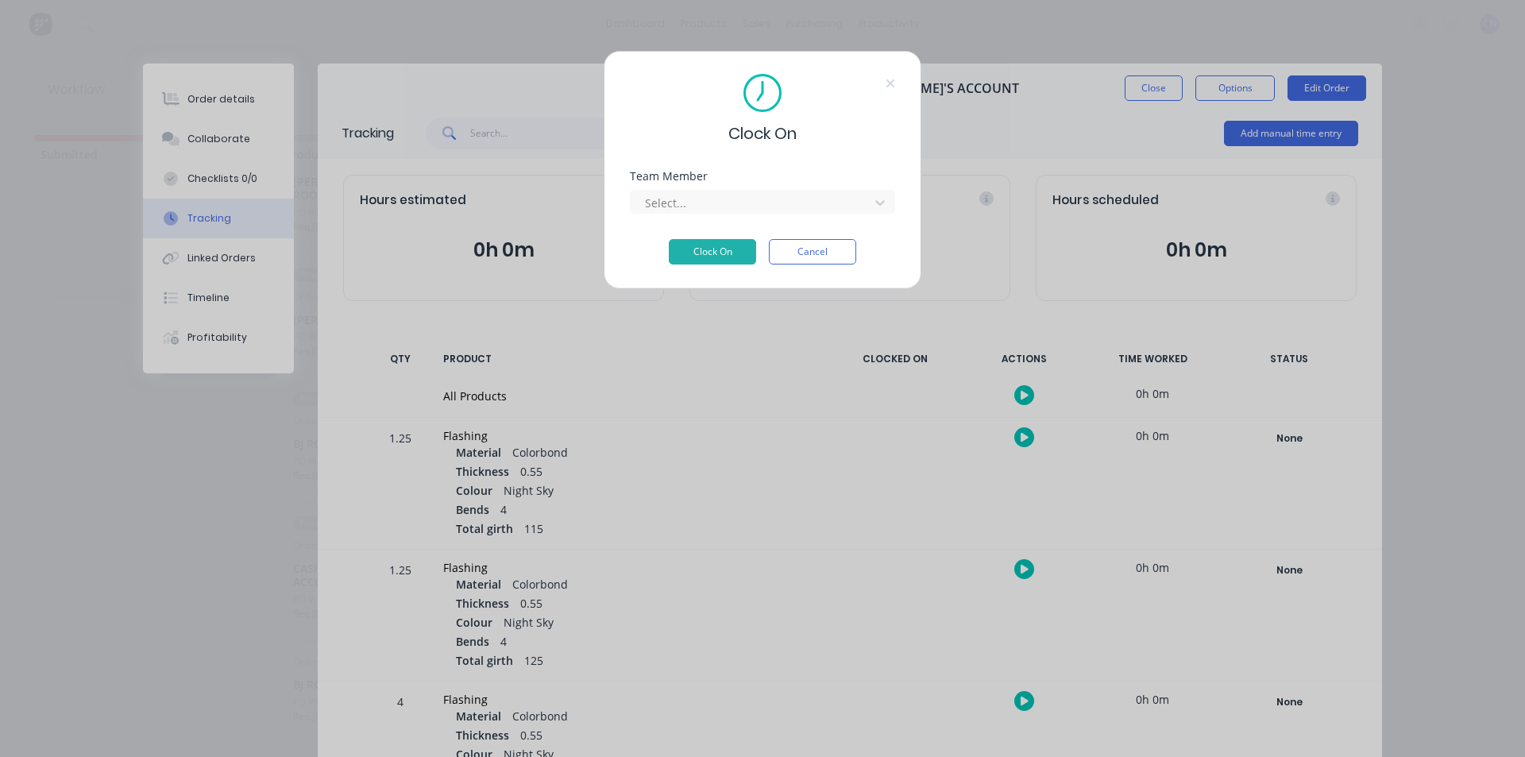
click at [727, 184] on div "Team Member Select..." at bounding box center [762, 192] width 265 height 43
click at [729, 187] on div "Select..." at bounding box center [762, 200] width 265 height 28
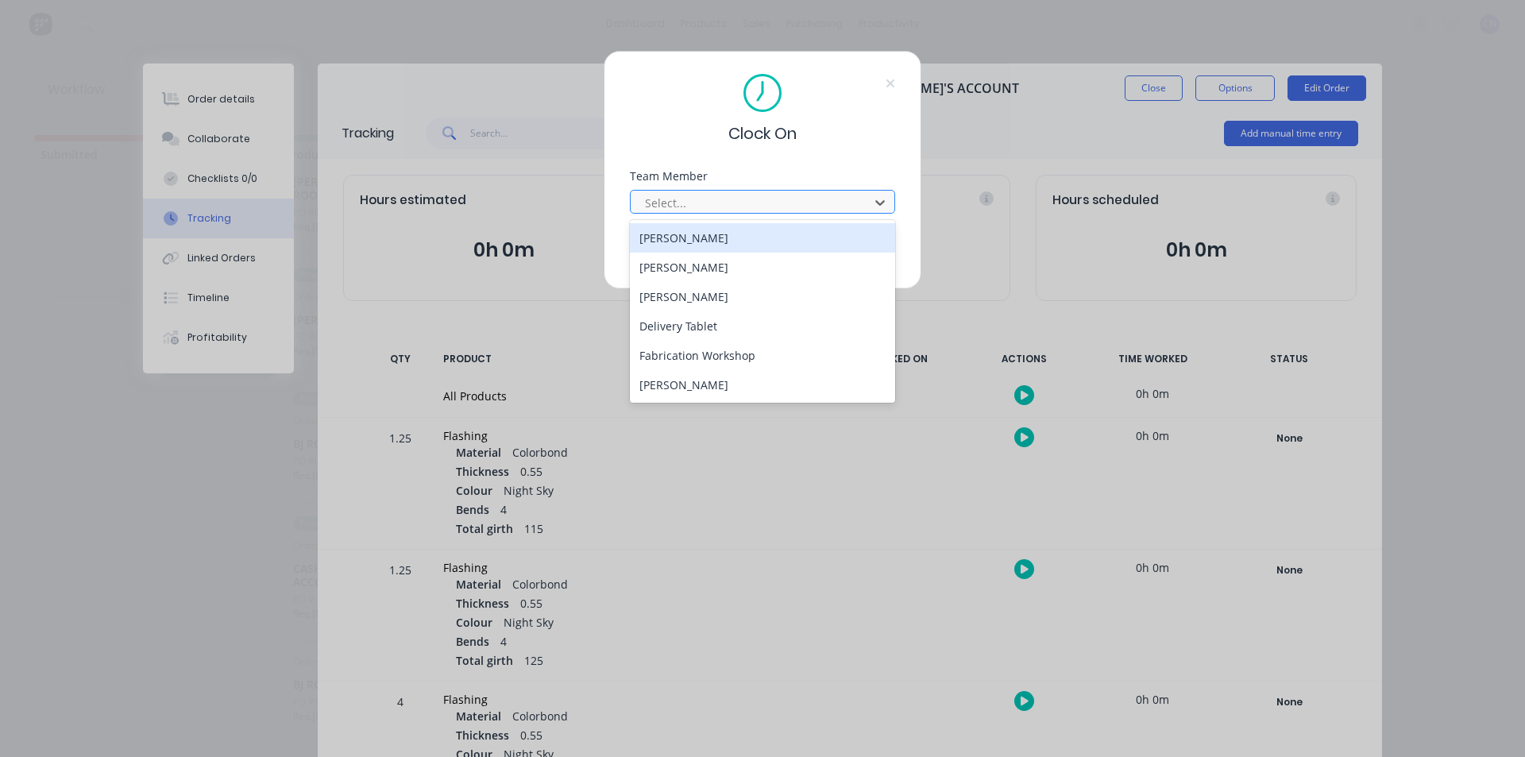
click at [732, 207] on div at bounding box center [753, 203] width 218 height 20
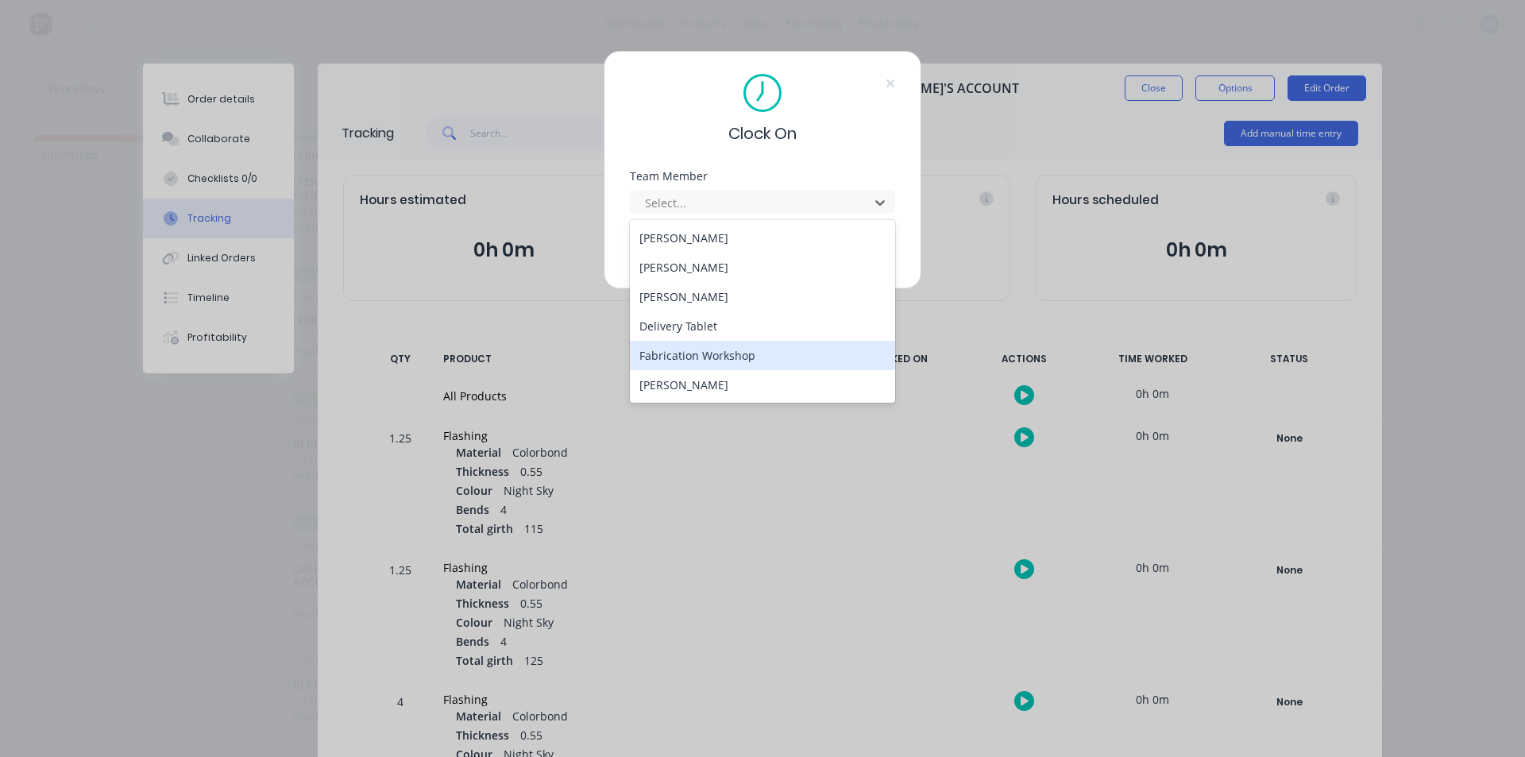
click at [728, 351] on div "Fabrication Workshop" at bounding box center [762, 355] width 265 height 29
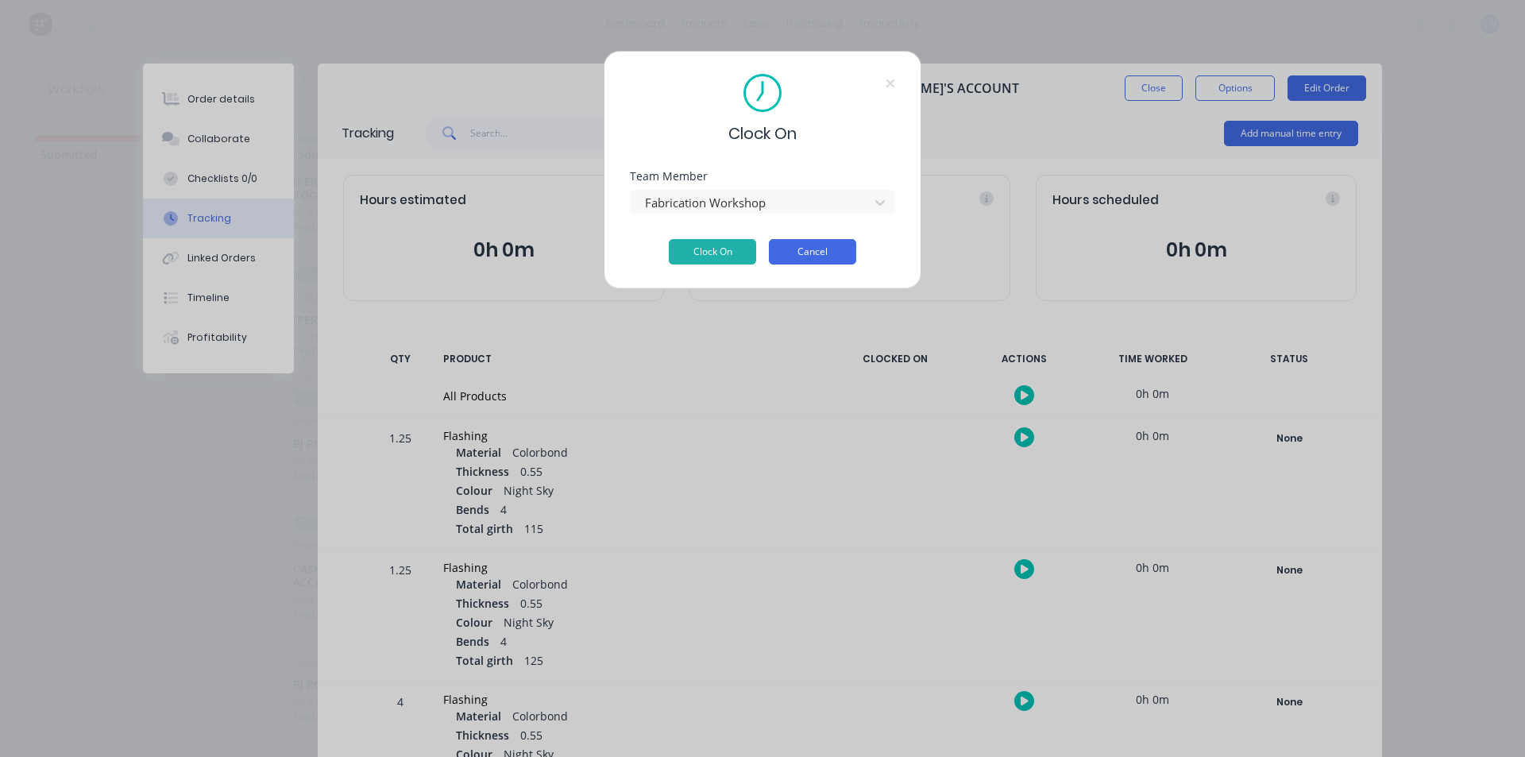
click at [821, 252] on button "Cancel" at bounding box center [812, 251] width 87 height 25
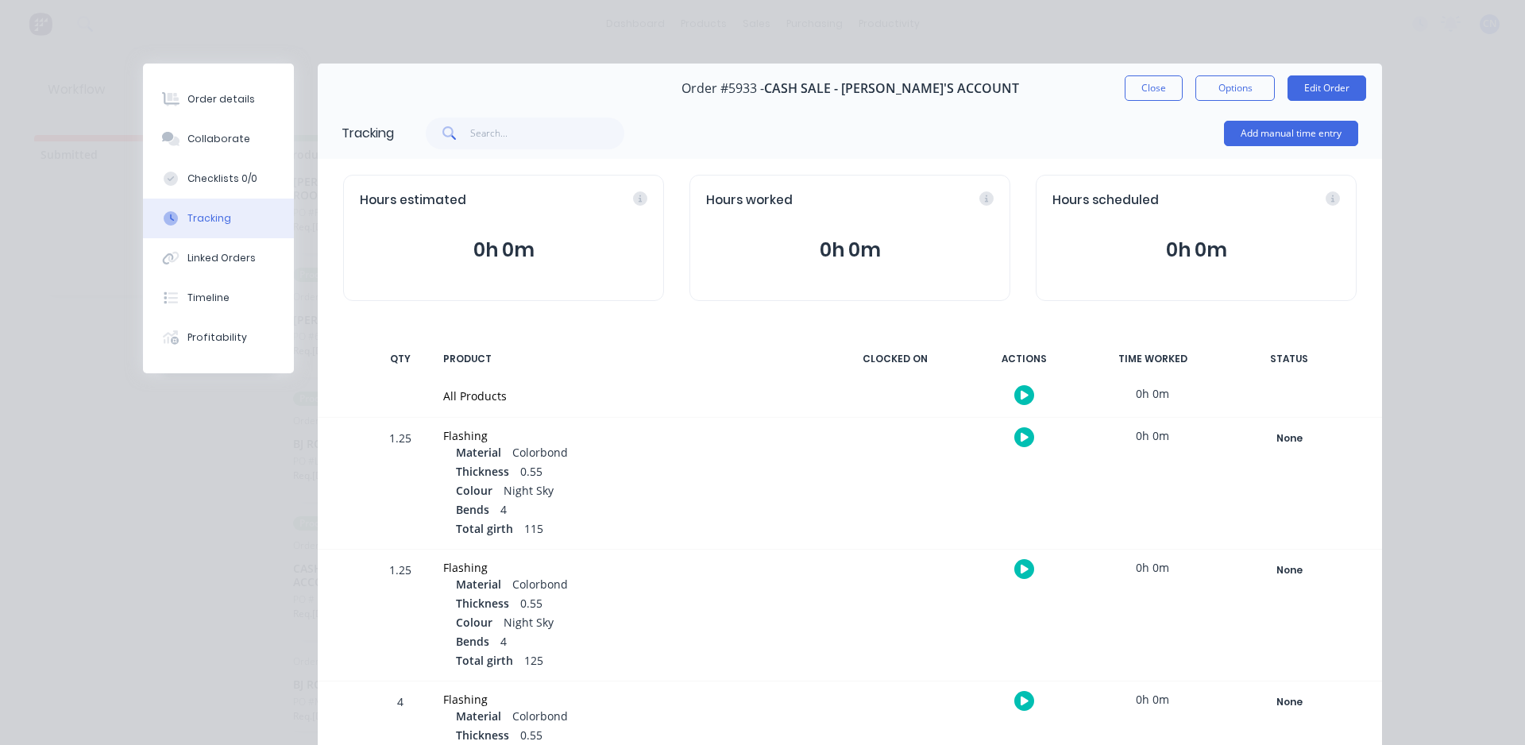
click at [1015, 406] on div at bounding box center [1023, 395] width 119 height 39
click at [1021, 395] on icon "button" at bounding box center [1025, 395] width 8 height 10
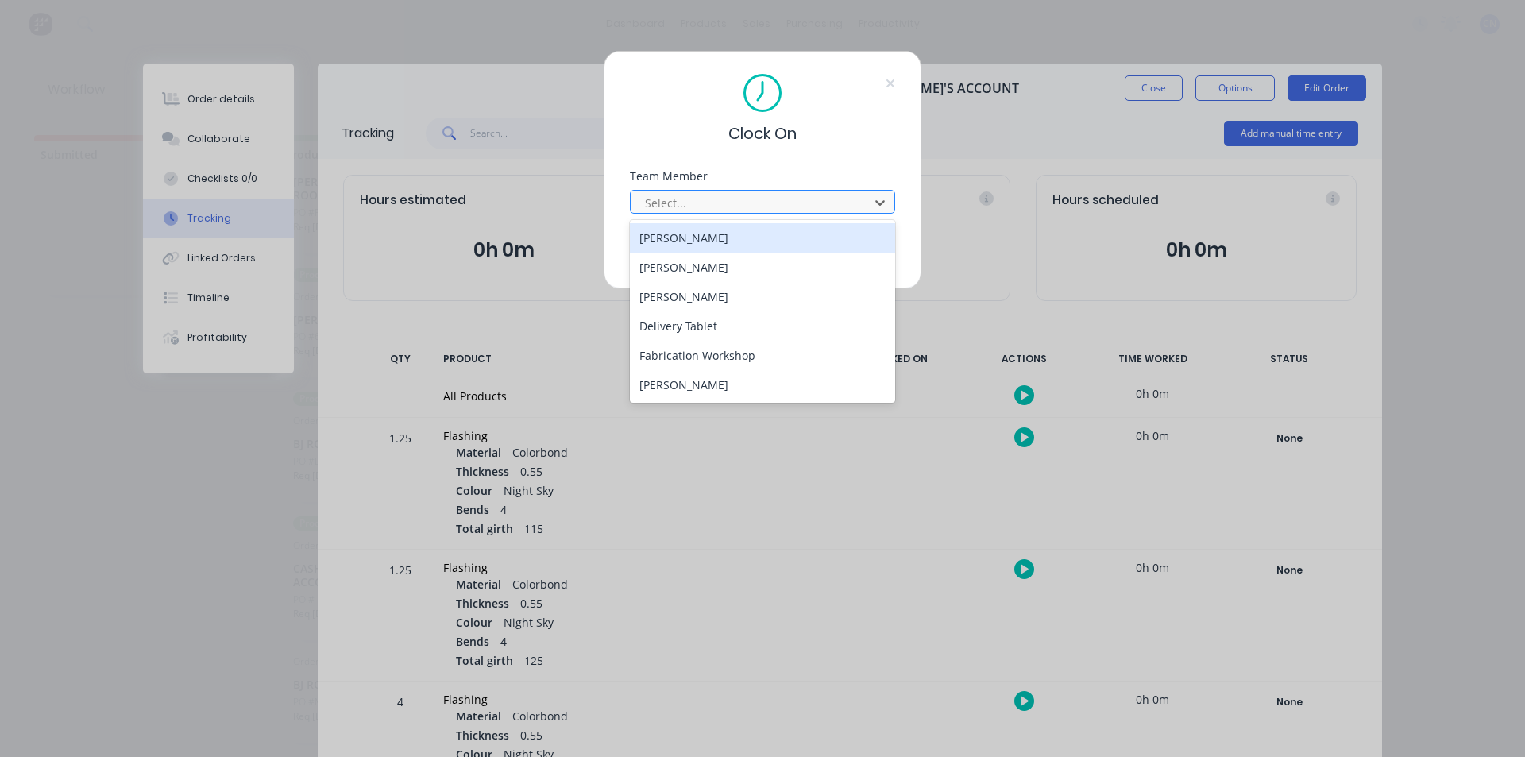
click at [703, 206] on div at bounding box center [753, 203] width 218 height 20
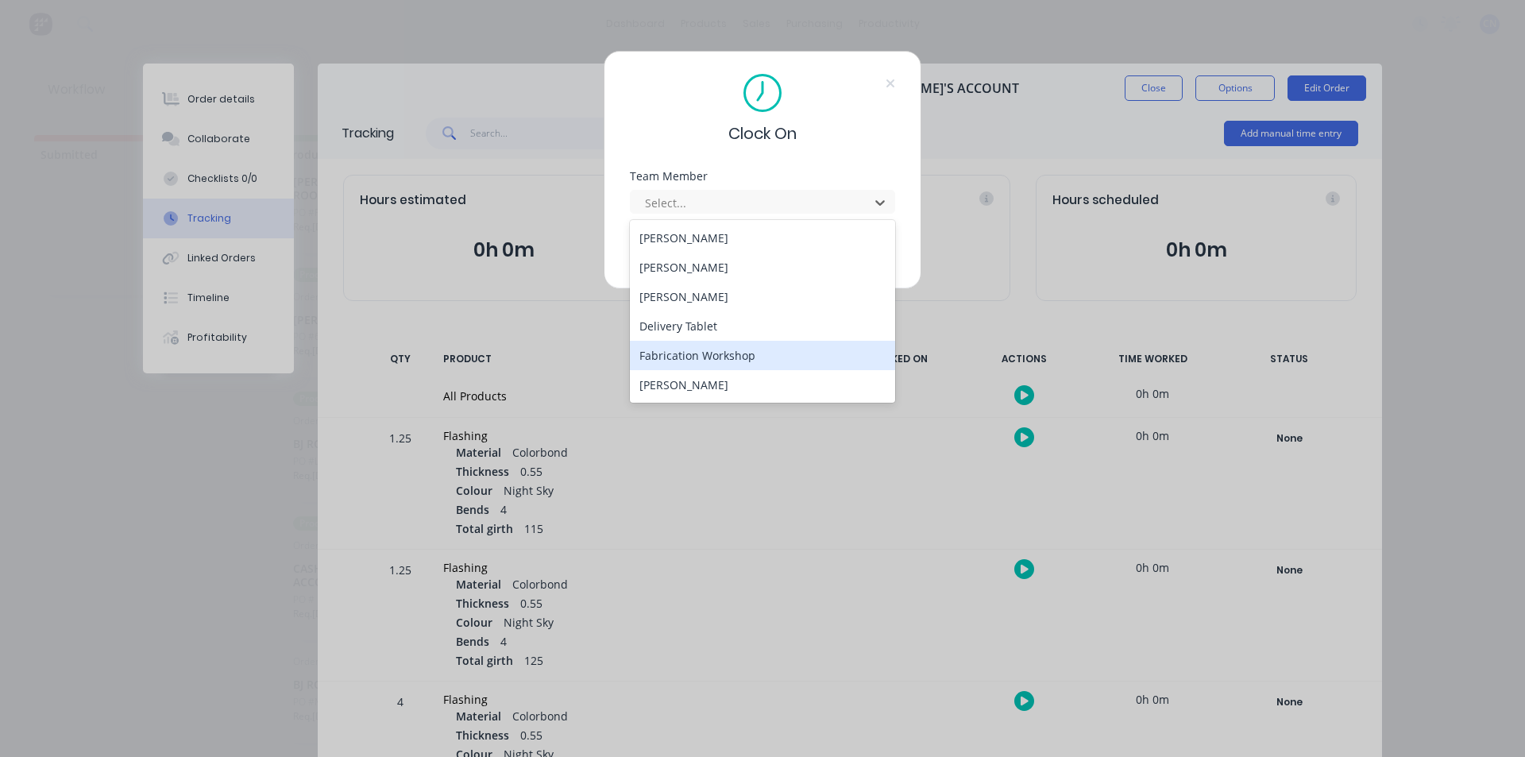
click at [699, 361] on div "Fabrication Workshop" at bounding box center [762, 355] width 265 height 29
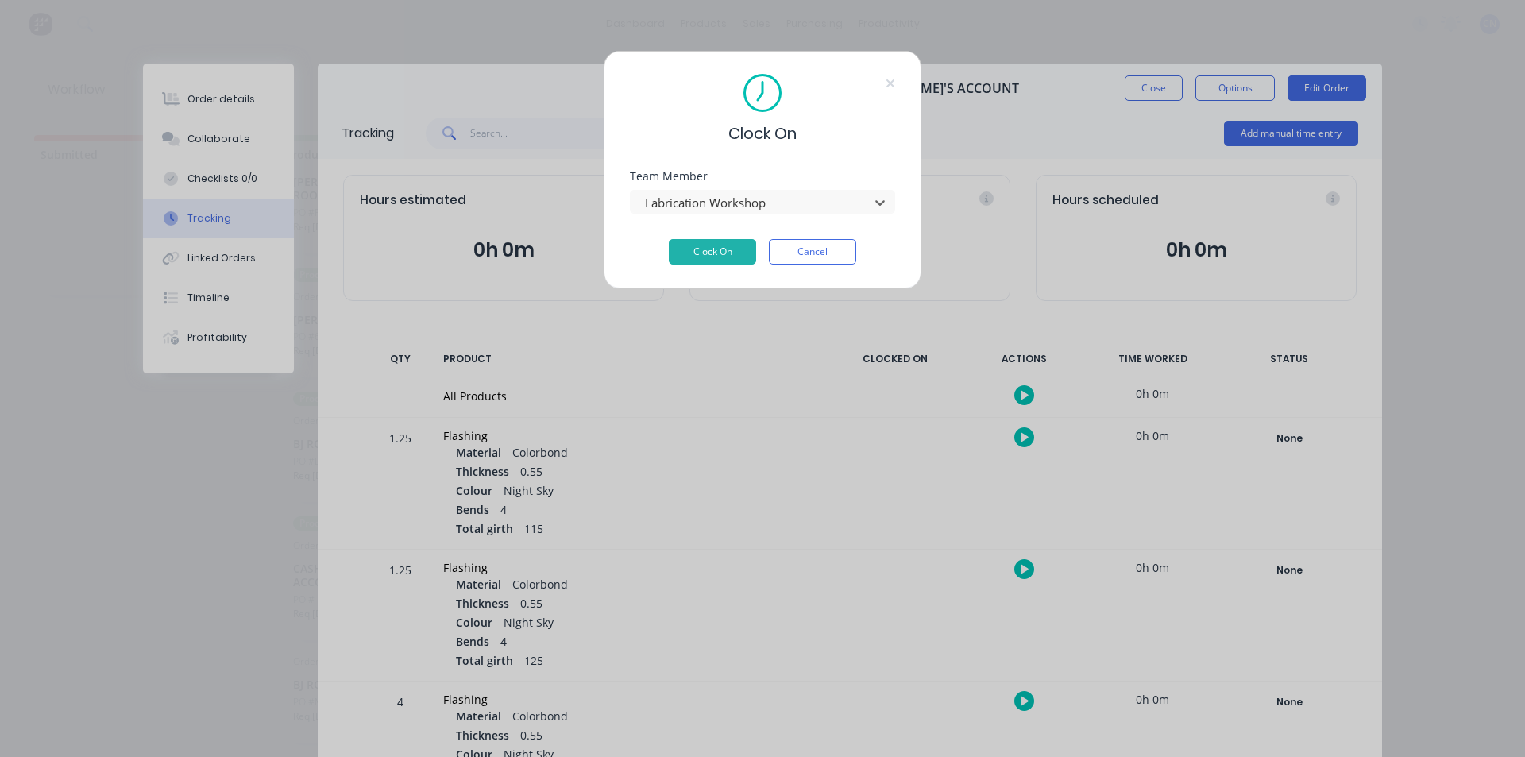
click at [704, 267] on div "Clock On Team Member option Fabrication Workshop, selected. Fabrication Worksho…" at bounding box center [763, 170] width 318 height 238
click at [703, 251] on button "Clock On" at bounding box center [712, 251] width 87 height 25
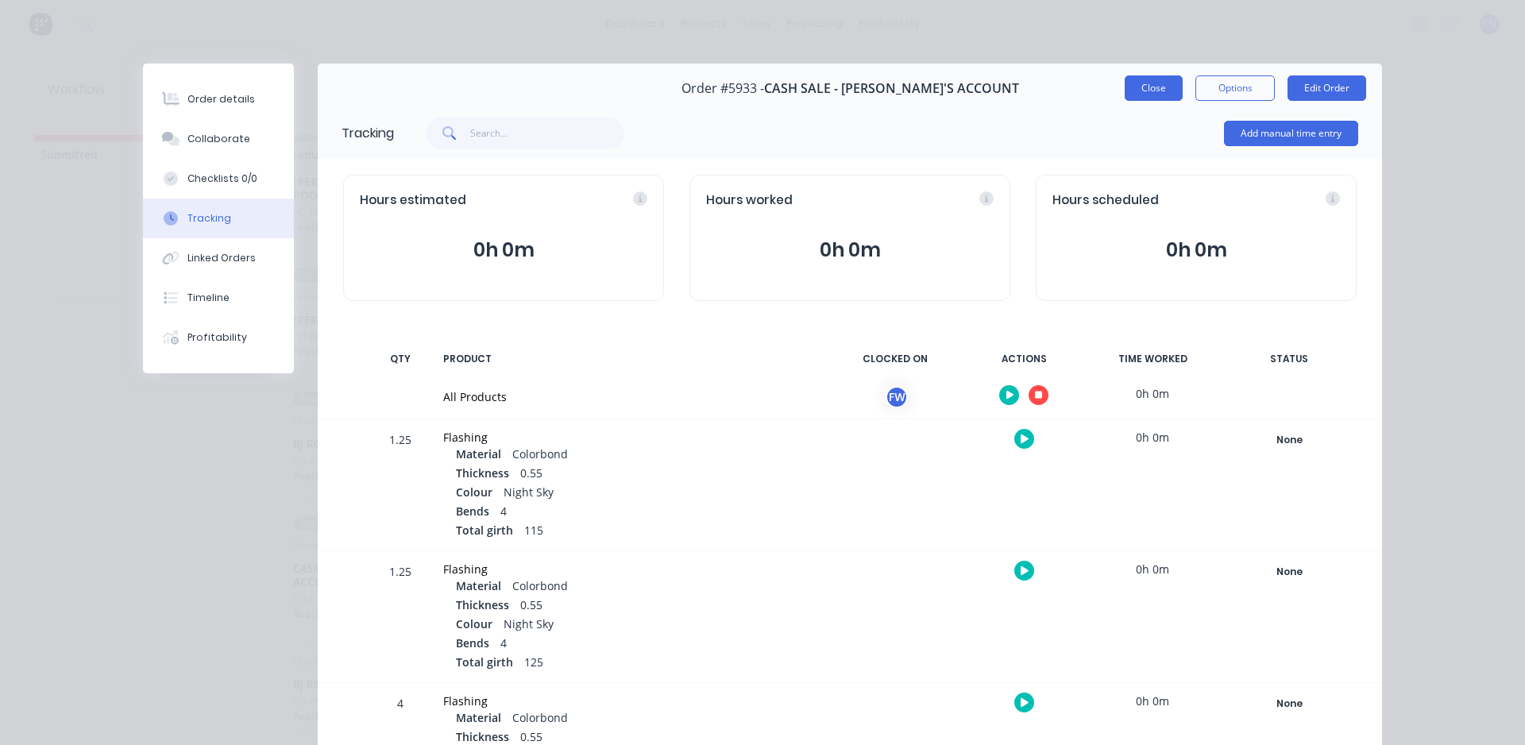
click at [1153, 94] on button "Close" at bounding box center [1154, 87] width 58 height 25
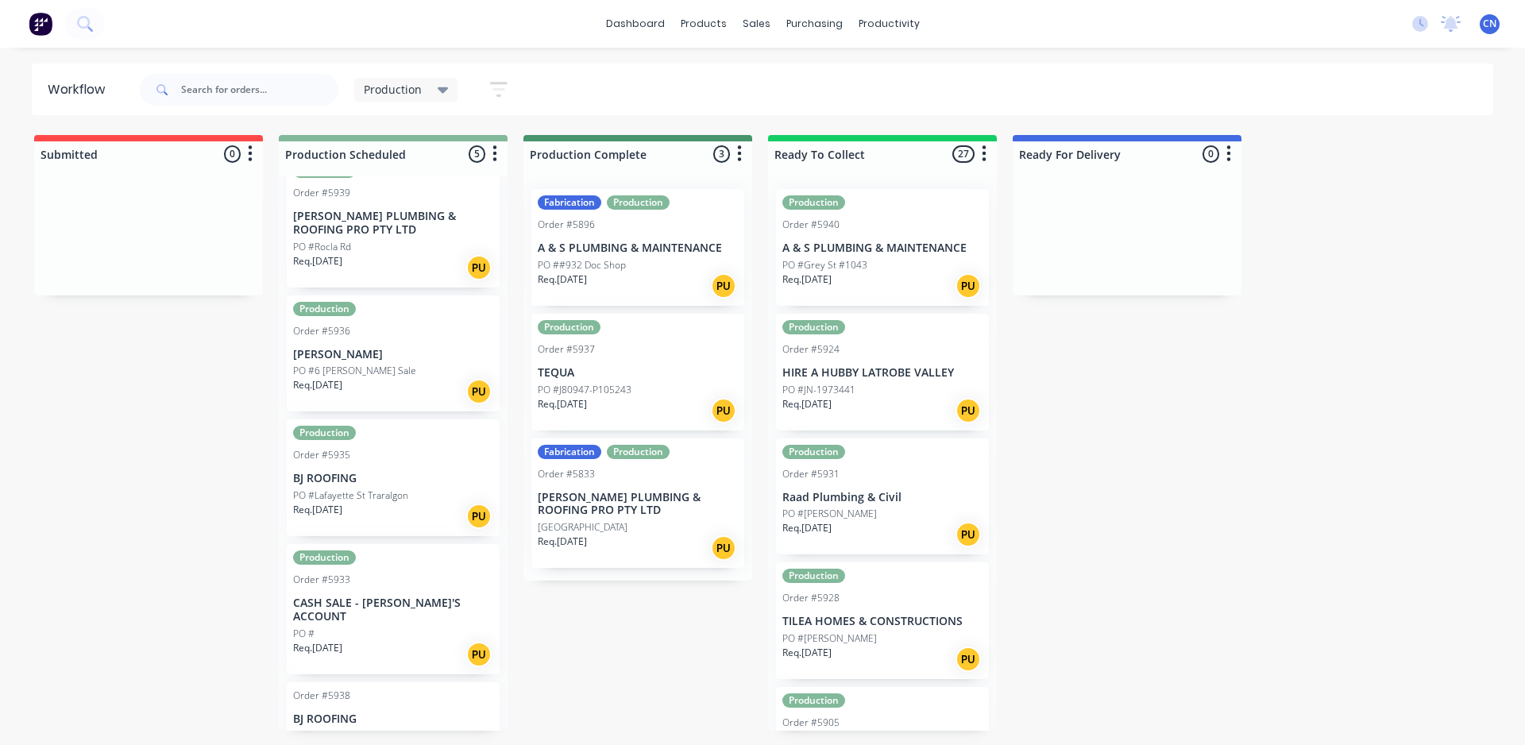
scroll to position [0, 0]
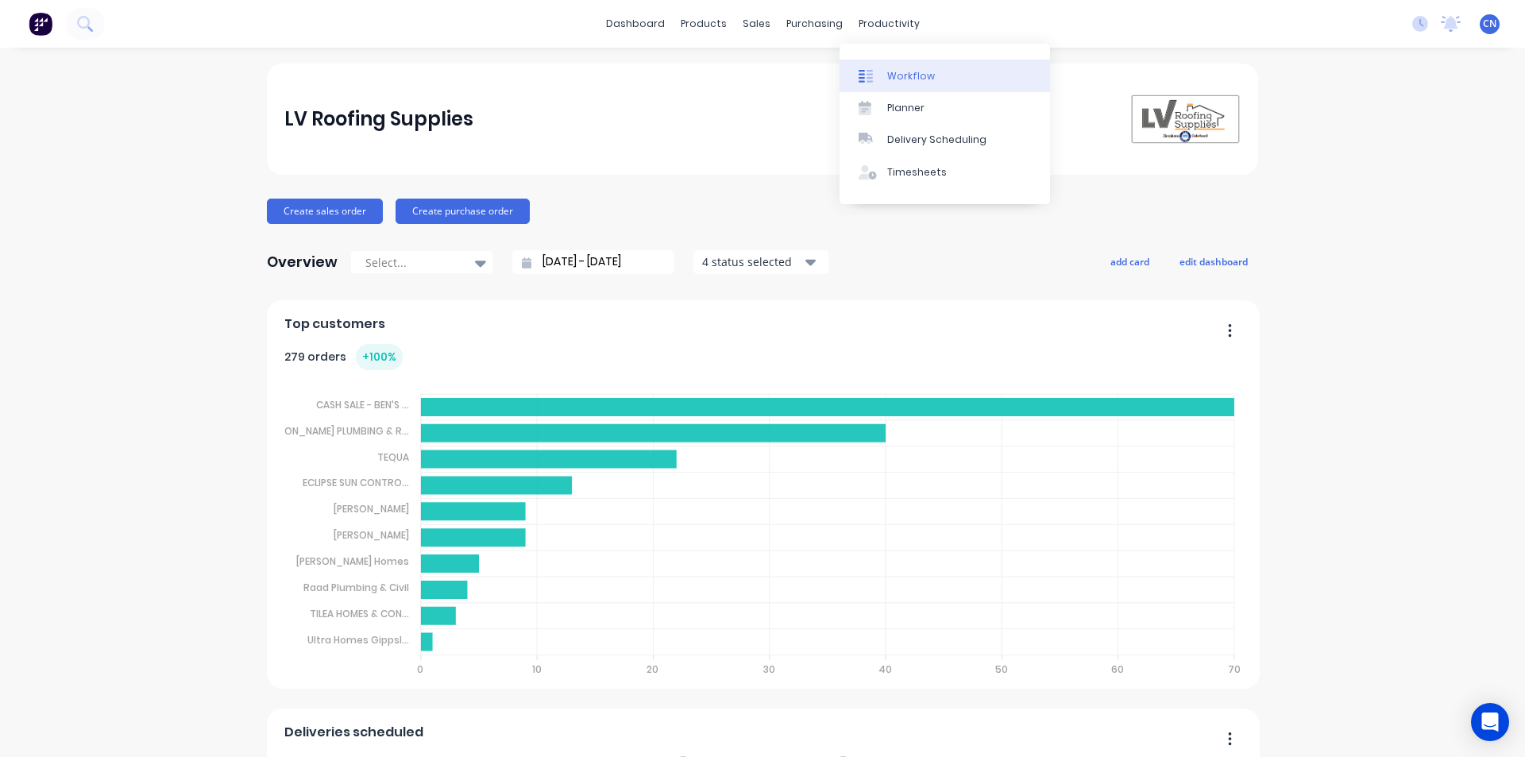
click at [888, 79] on div "Workflow" at bounding box center [911, 76] width 48 height 14
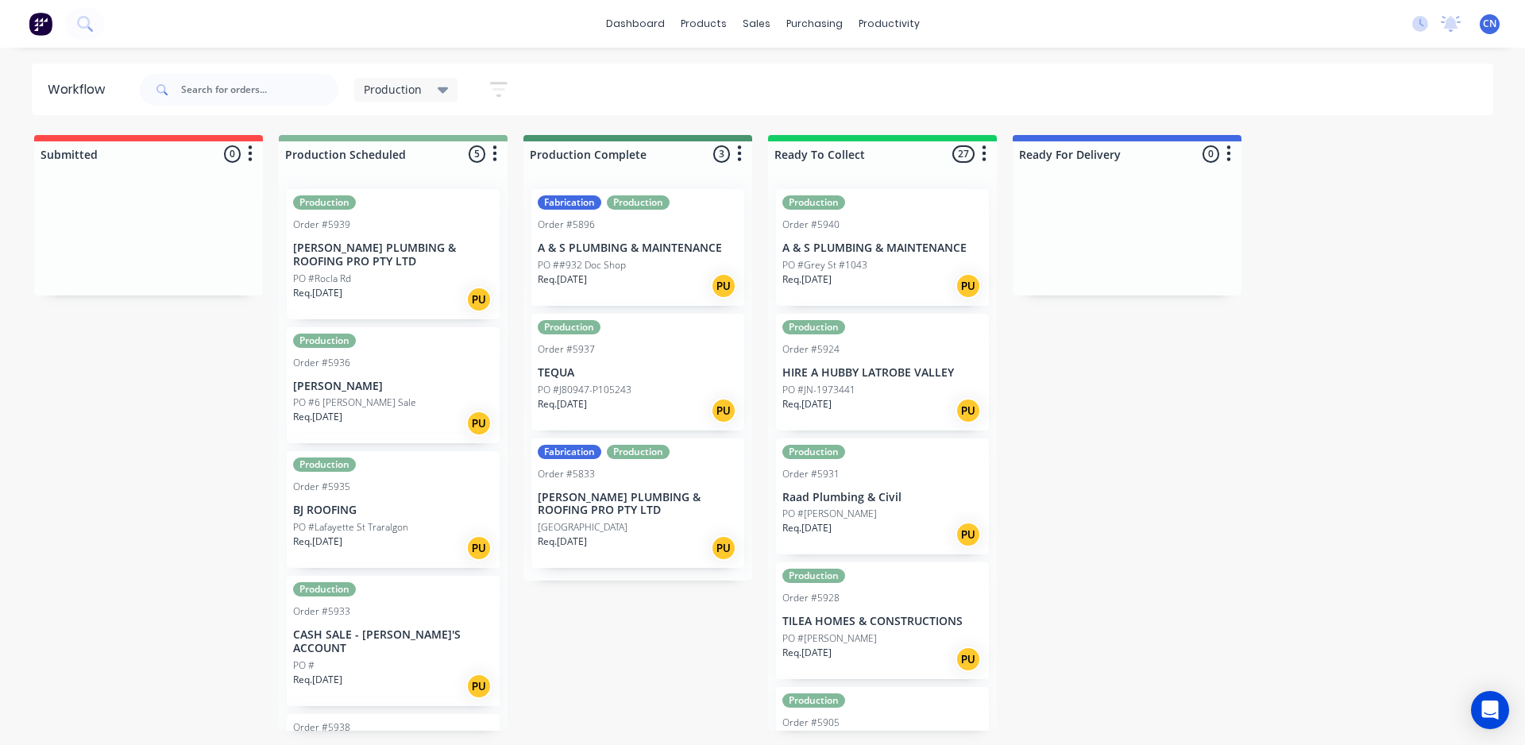
click at [365, 673] on div "Req. [DATE] PU" at bounding box center [393, 686] width 200 height 27
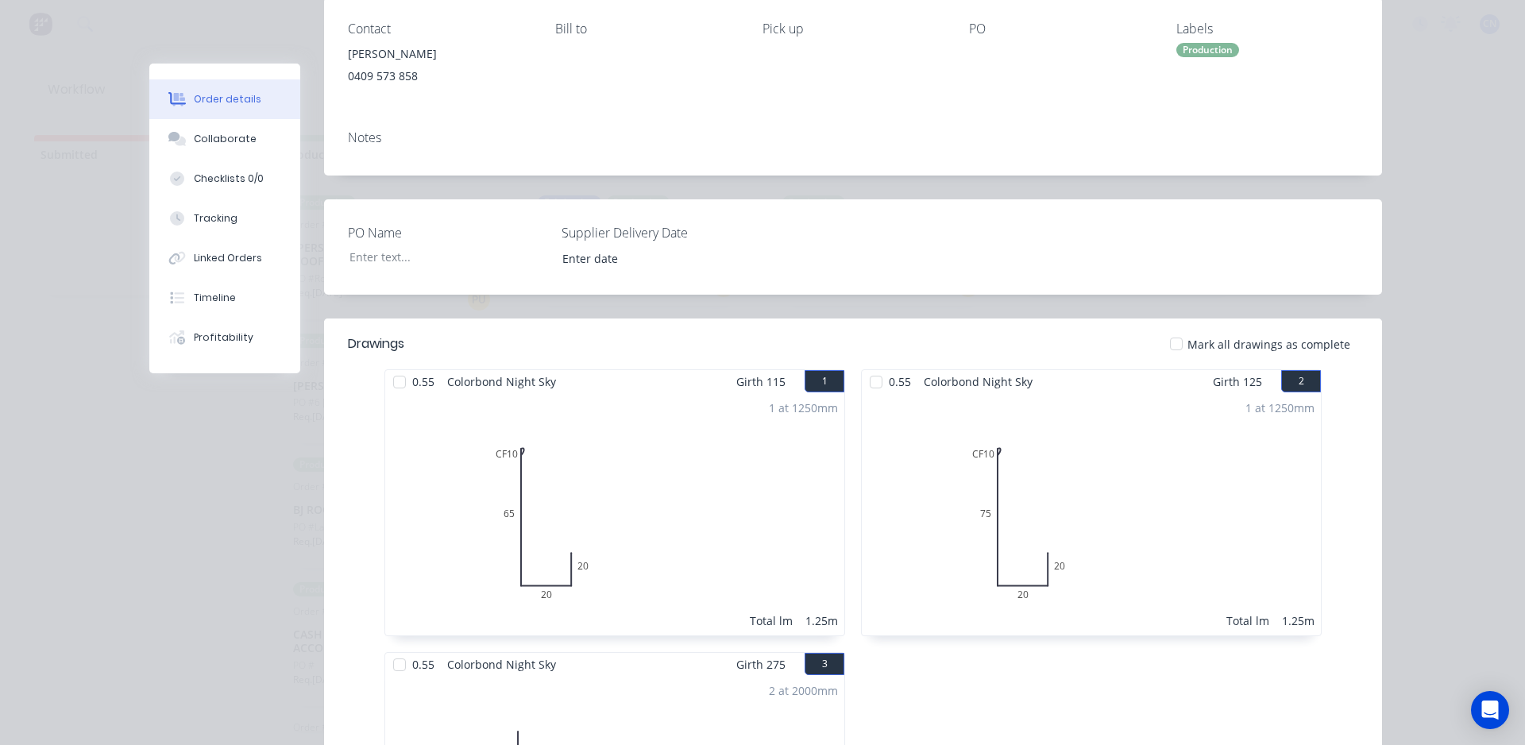
scroll to position [79, 0]
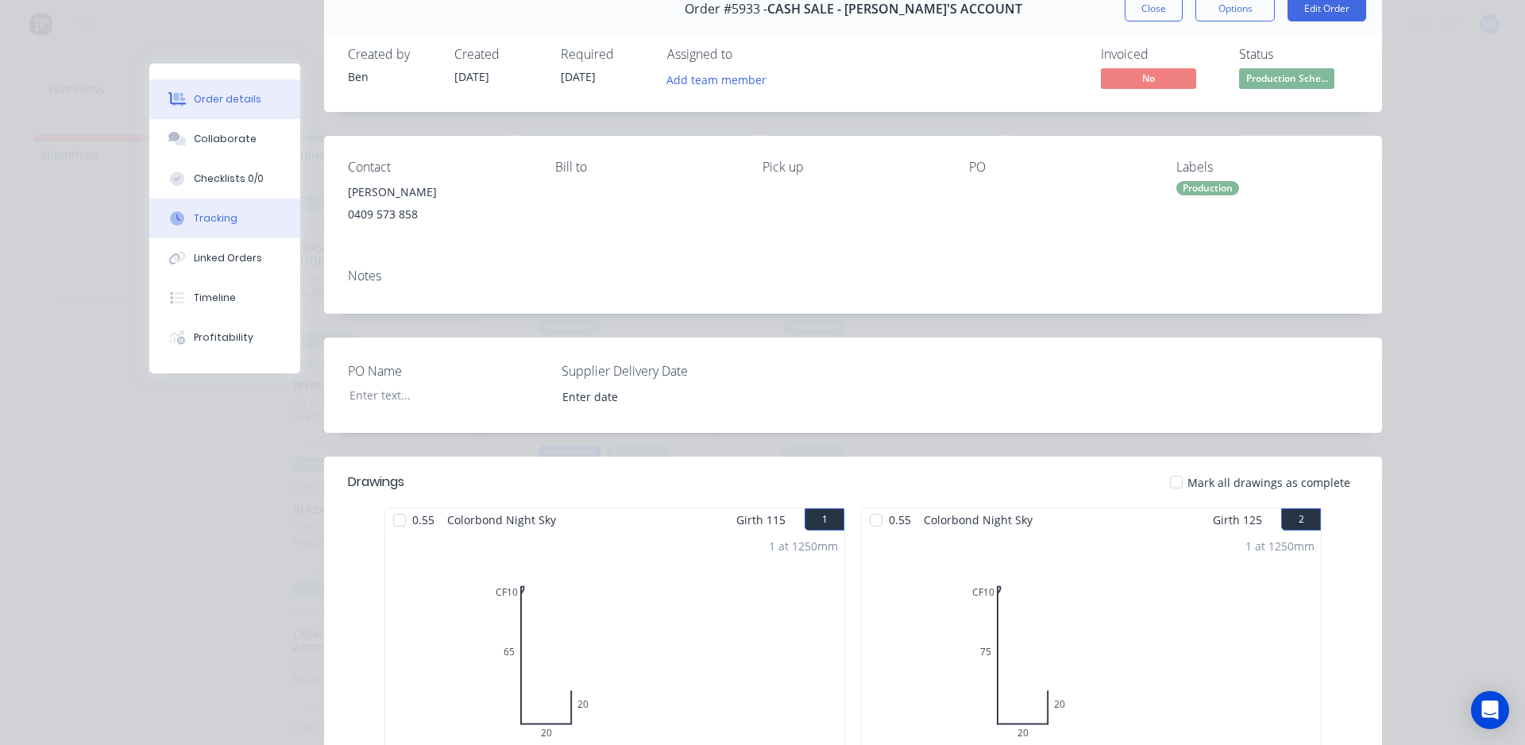
click at [227, 213] on div "Tracking" at bounding box center [216, 218] width 44 height 14
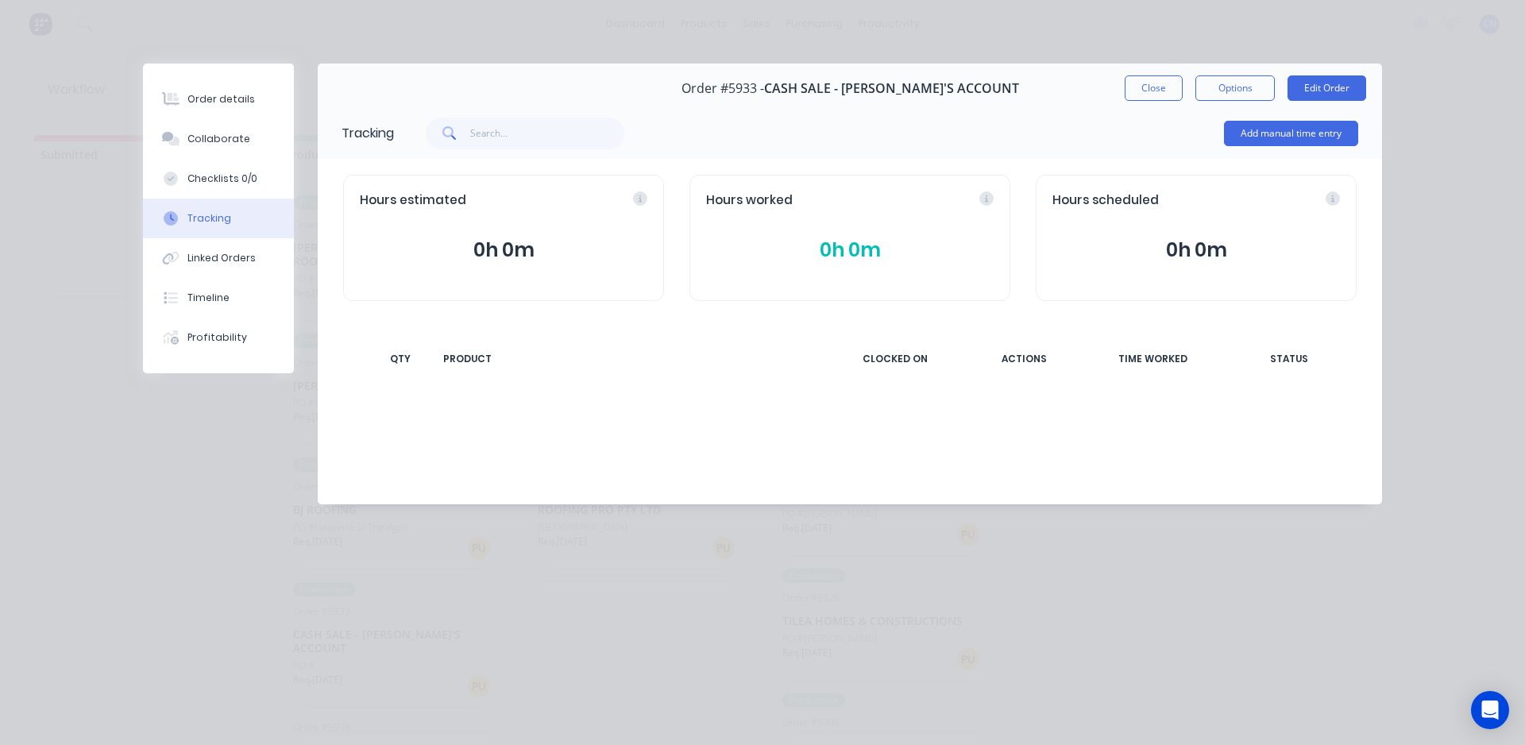
scroll to position [0, 0]
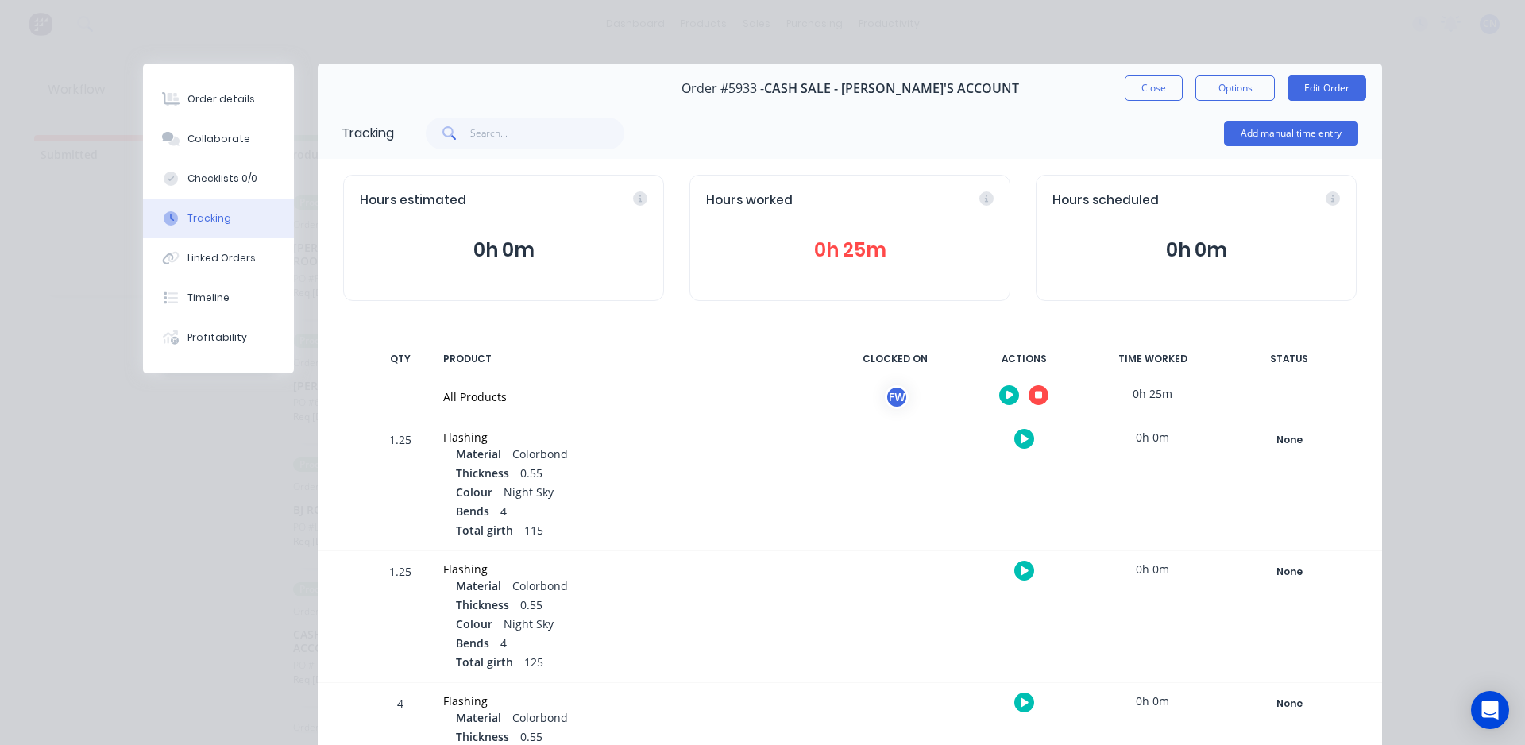
click at [1029, 399] on button "button" at bounding box center [1039, 395] width 20 height 20
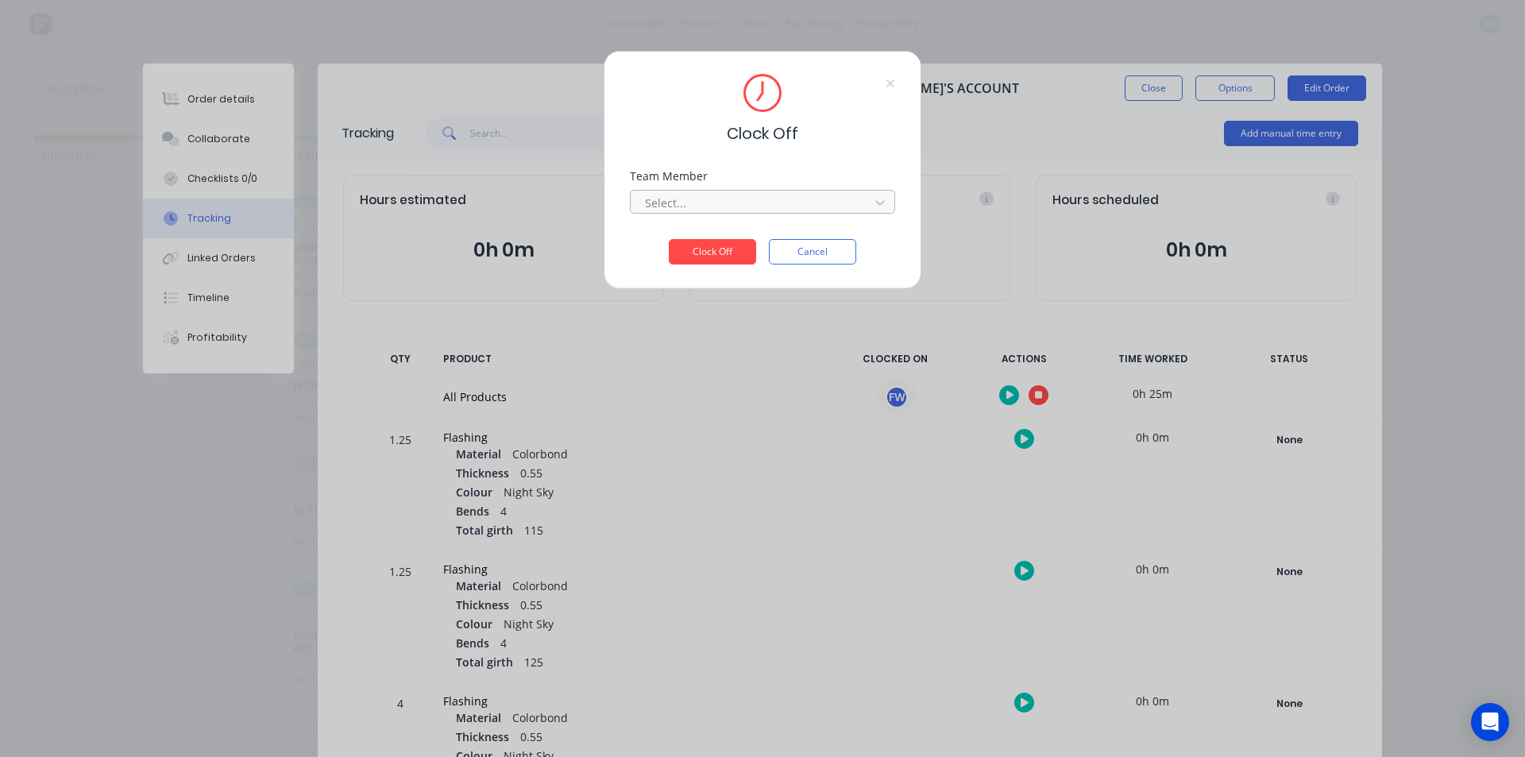
click at [771, 206] on div at bounding box center [753, 203] width 218 height 20
click at [751, 237] on div "Fabrication Workshop" at bounding box center [762, 237] width 265 height 29
click at [722, 247] on button "Clock Off" at bounding box center [712, 251] width 87 height 25
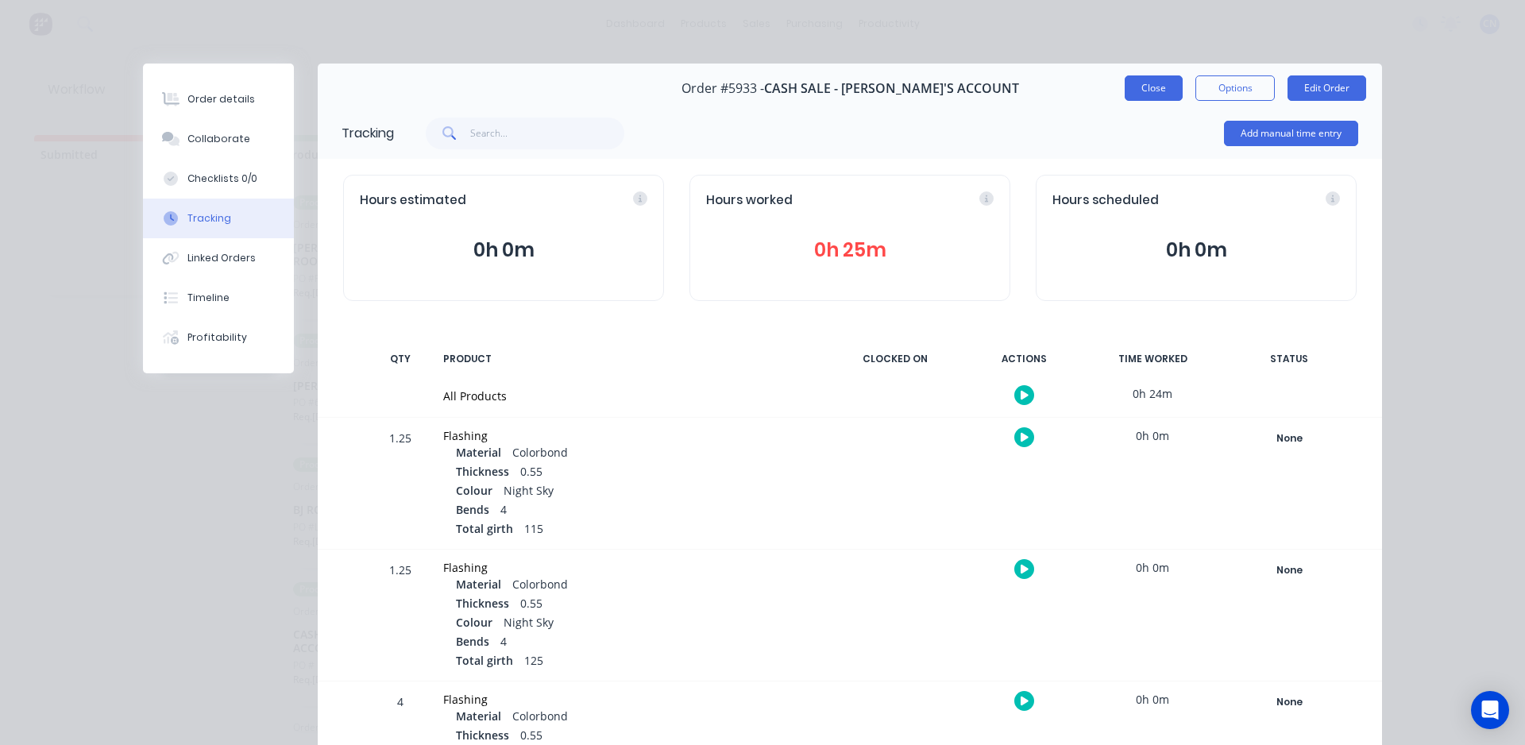
click at [1153, 93] on button "Close" at bounding box center [1154, 87] width 58 height 25
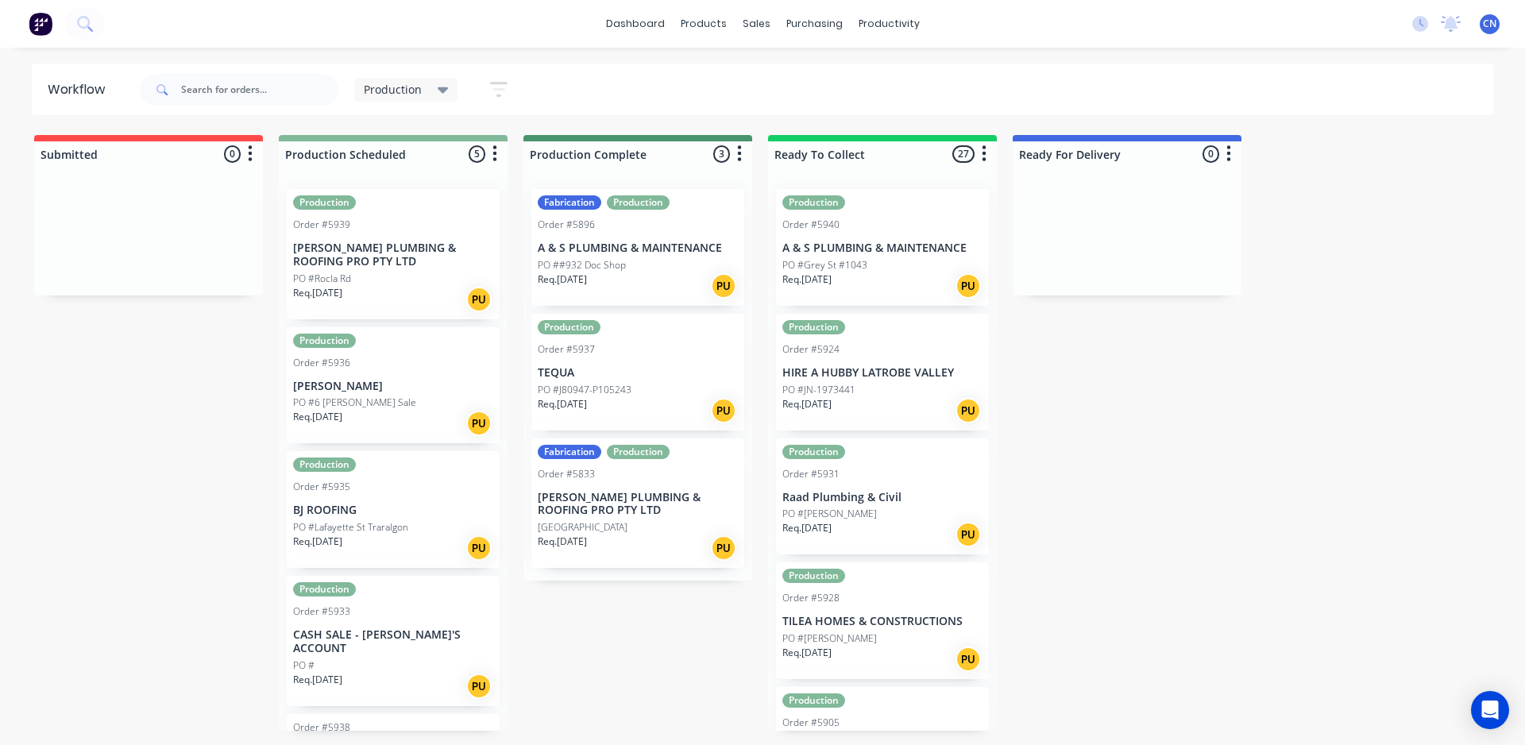
scroll to position [66, 0]
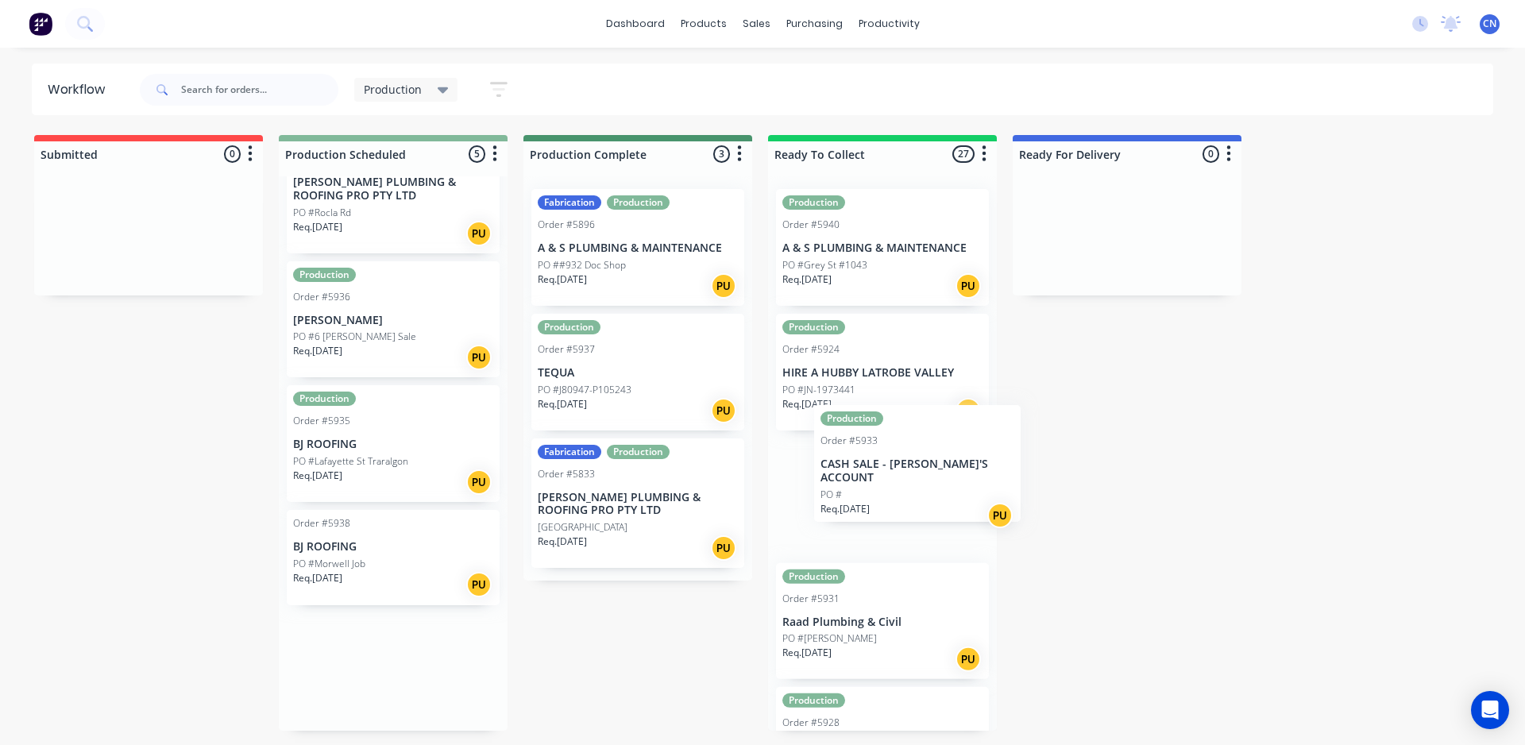
drag, startPoint x: 373, startPoint y: 590, endPoint x: 910, endPoint y: 485, distance: 547.2
click at [910, 485] on div "Submitted 0 Summaries Total order value Invoiced to date To be invoiced Product…" at bounding box center [1197, 433] width 2419 height 596
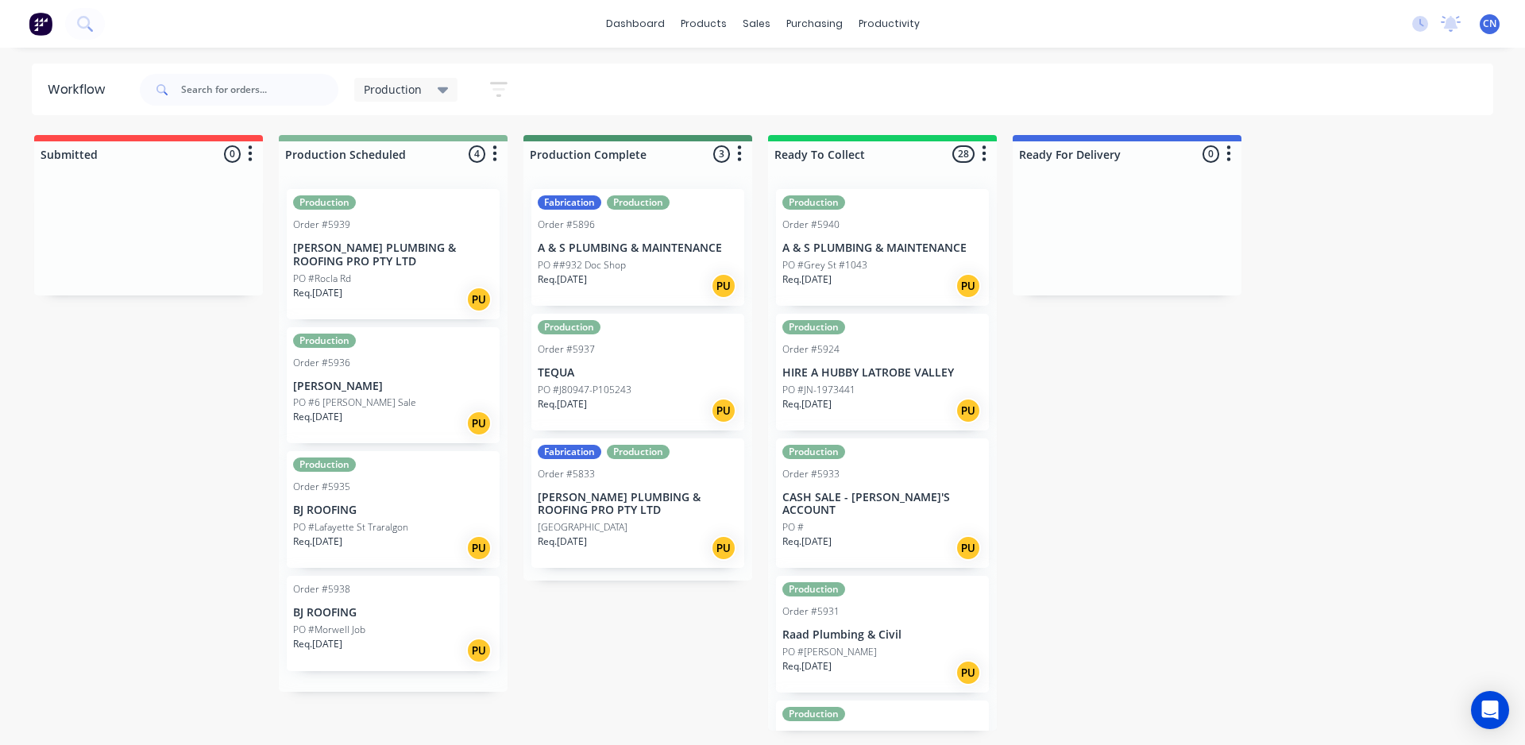
scroll to position [0, 0]
